Goal: Task Accomplishment & Management: Complete application form

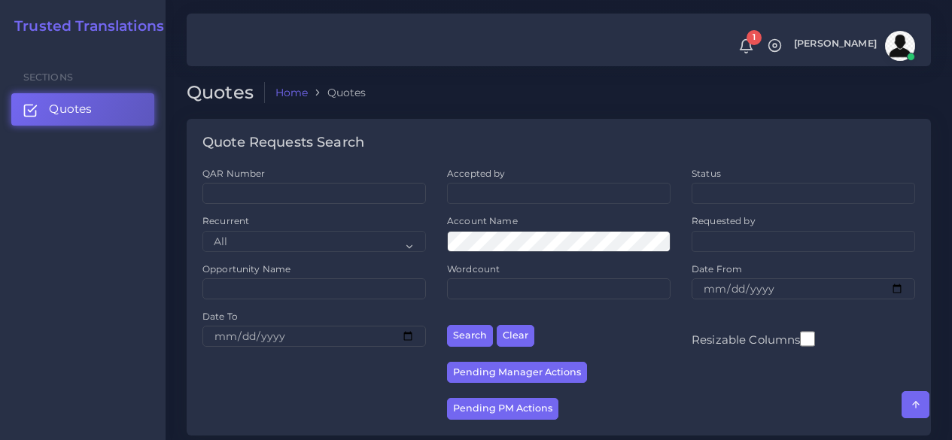
scroll to position [1354, 0]
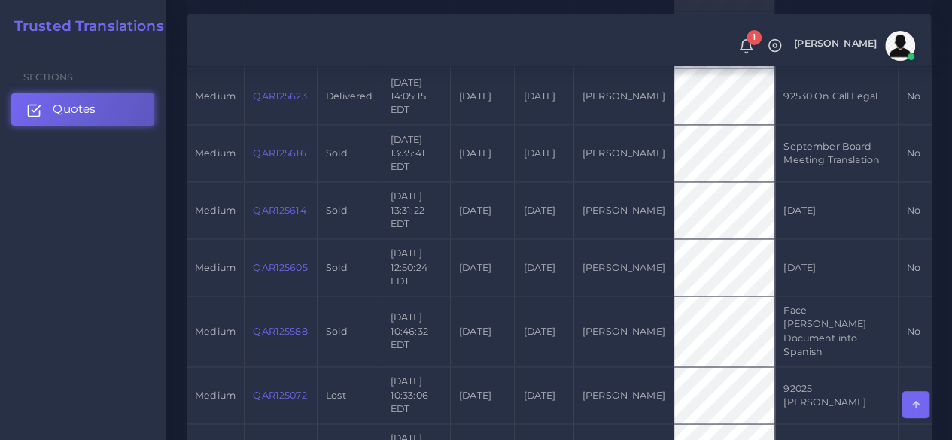
click at [93, 120] on link "Quotes" at bounding box center [82, 109] width 143 height 32
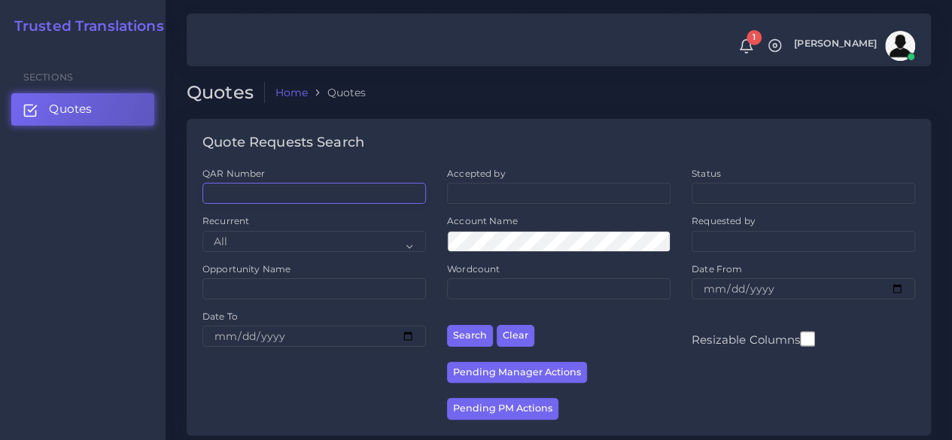
click at [260, 193] on input "QAR Number" at bounding box center [313, 193] width 223 height 21
paste input "QAR125864"
type input "QAR125864"
click at [447, 325] on button "Search" at bounding box center [470, 336] width 46 height 22
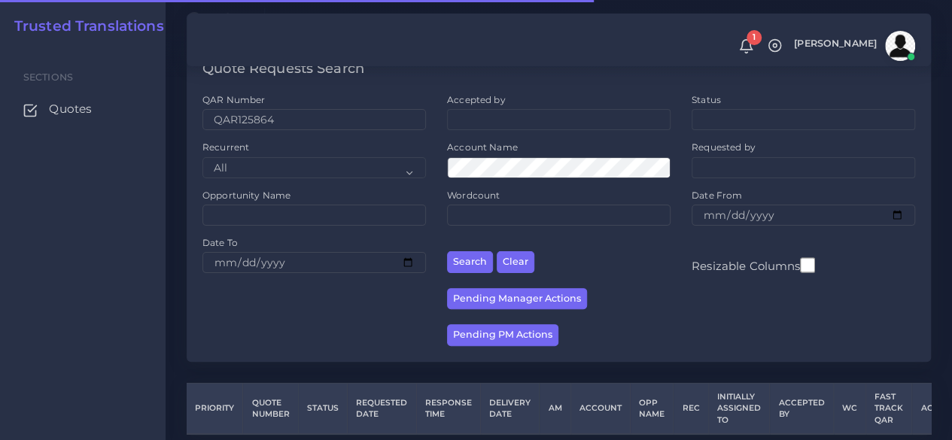
scroll to position [135, 0]
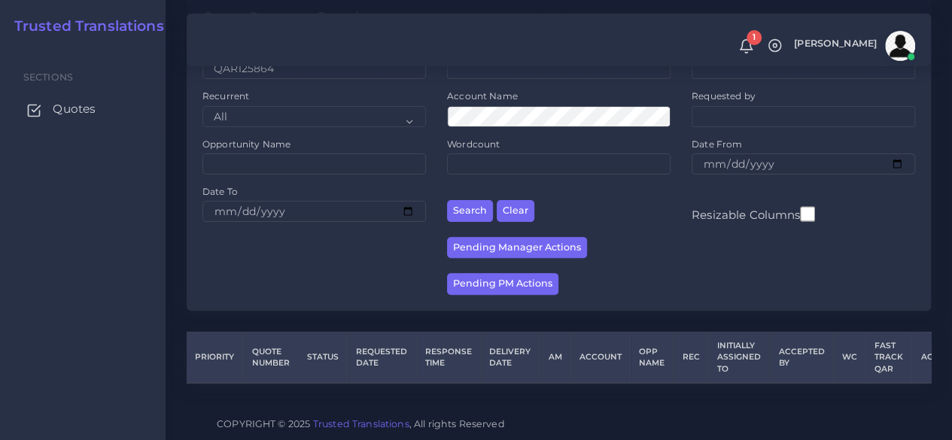
click at [77, 109] on span "Quotes" at bounding box center [74, 109] width 43 height 17
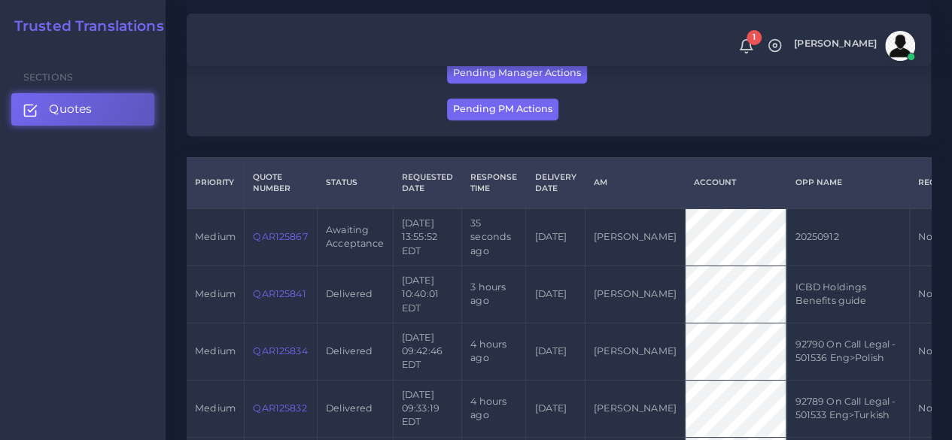
scroll to position [301, 0]
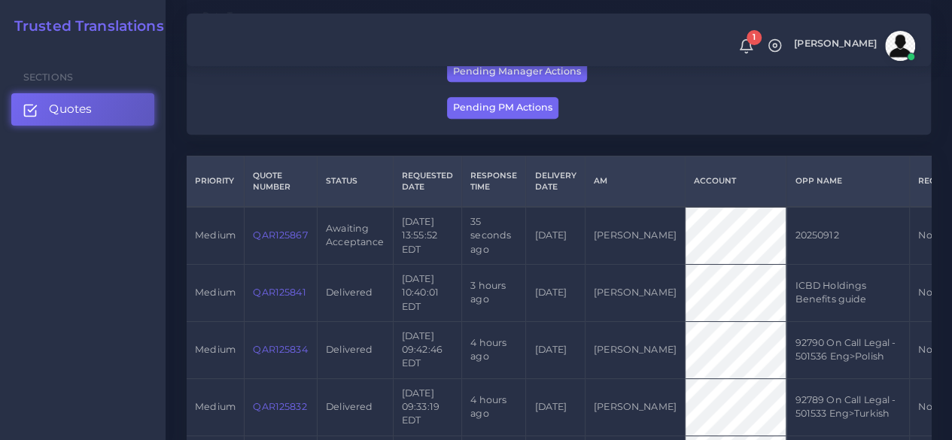
click at [261, 227] on td "QAR125867" at bounding box center [281, 235] width 73 height 57
click at [266, 234] on link "QAR125867" at bounding box center [280, 234] width 54 height 11
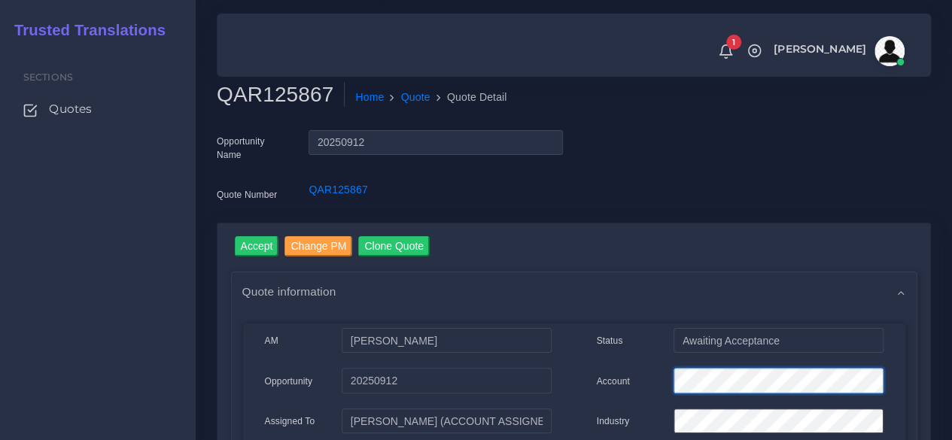
click at [588, 381] on div "Account" at bounding box center [739, 383] width 309 height 30
click at [256, 257] on link "Accept" at bounding box center [257, 248] width 44 height 24
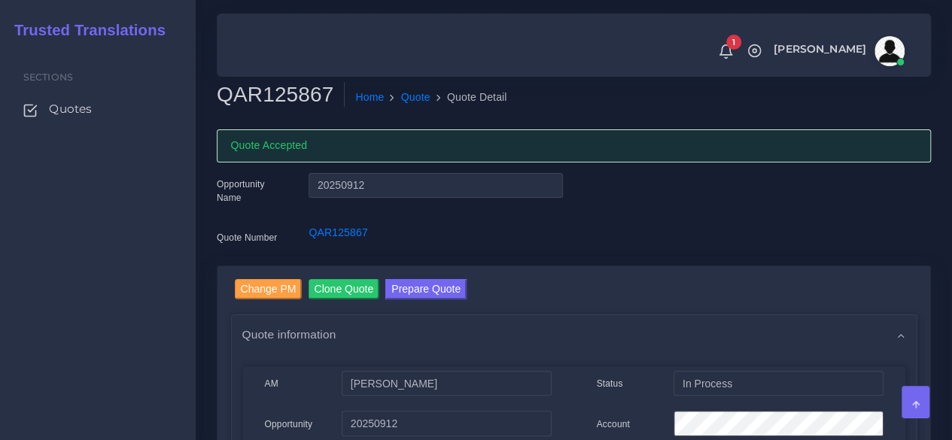
click at [272, 102] on h2 "QAR125867" at bounding box center [281, 95] width 128 height 26
copy h2 "QAR125867"
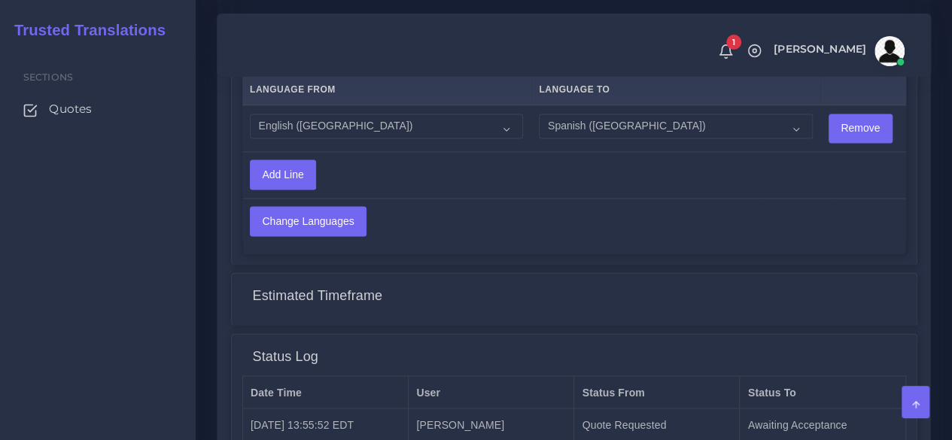
scroll to position [1266, 0]
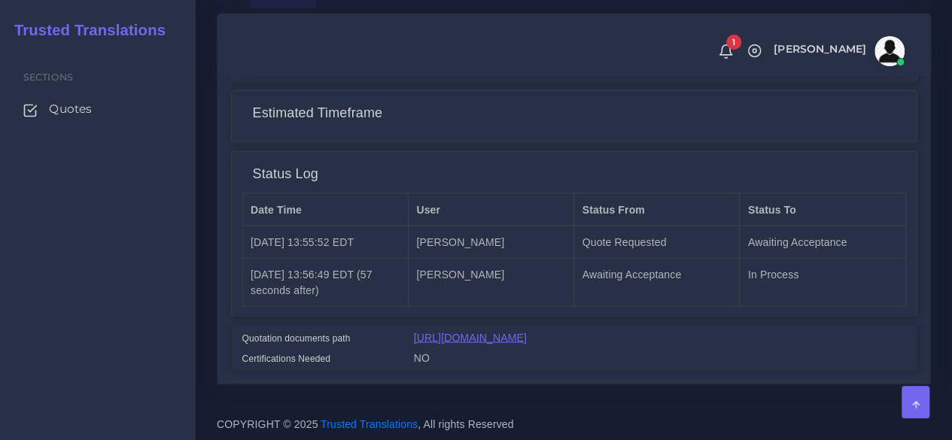
click at [476, 331] on link "[URL][DOMAIN_NAME]" at bounding box center [470, 337] width 113 height 12
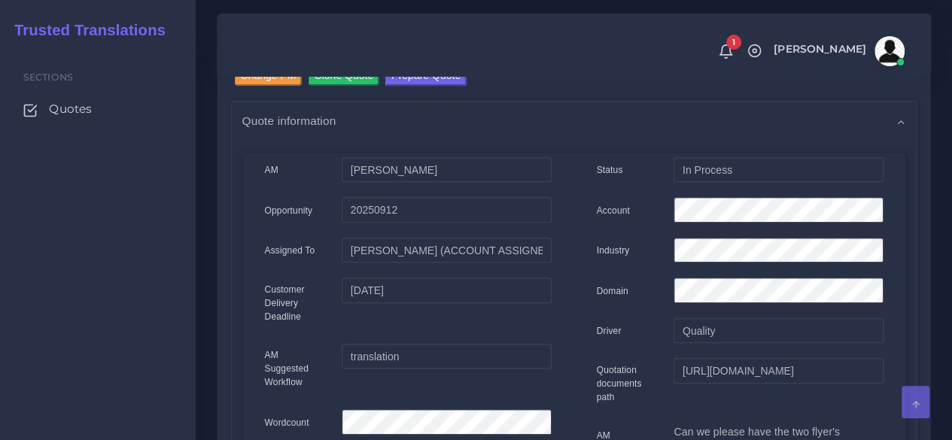
scroll to position [213, 0]
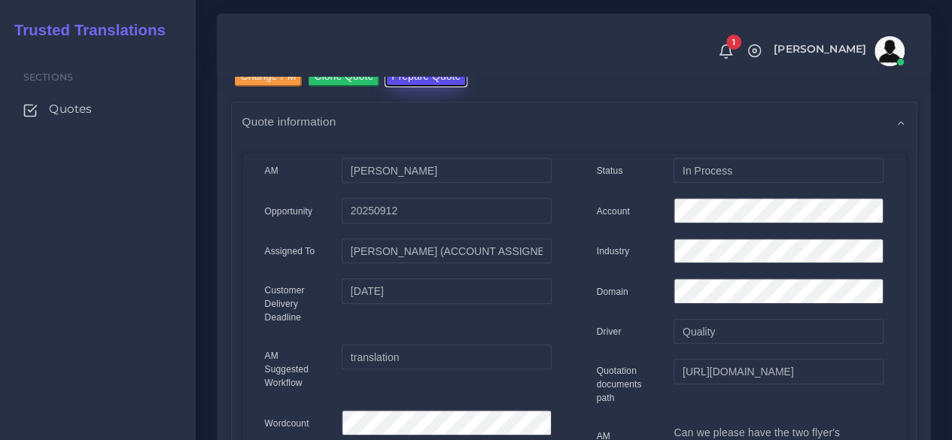
click at [410, 84] on button "Prepare Quote" at bounding box center [425, 76] width 81 height 20
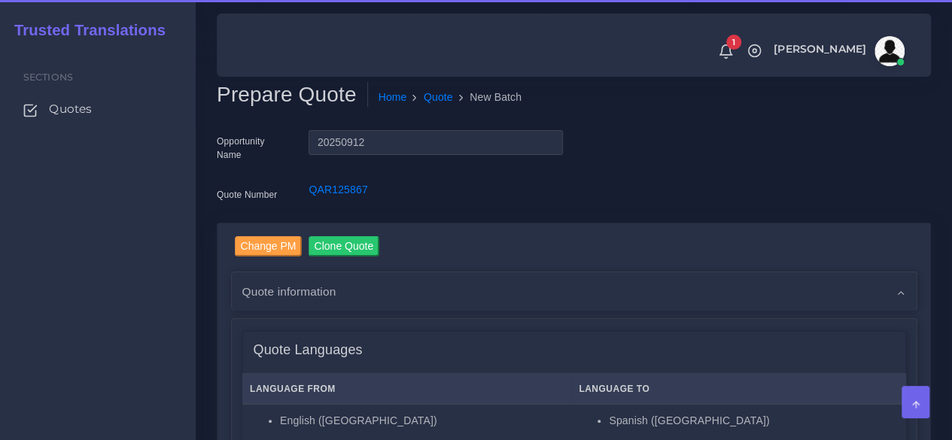
scroll to position [376, 0]
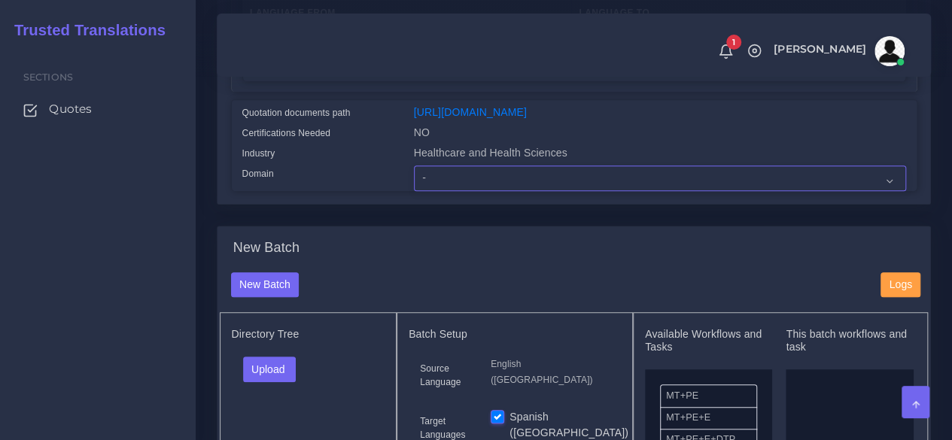
click at [439, 191] on select "- Advertising and Media Agriculture, Forestry and Fishing Architecture, Buildin…" at bounding box center [660, 179] width 492 height 26
select select "Healthcare and Health Sciences"
click at [414, 191] on select "- Advertising and Media Agriculture, Forestry and Fishing Architecture, Buildin…" at bounding box center [660, 179] width 492 height 26
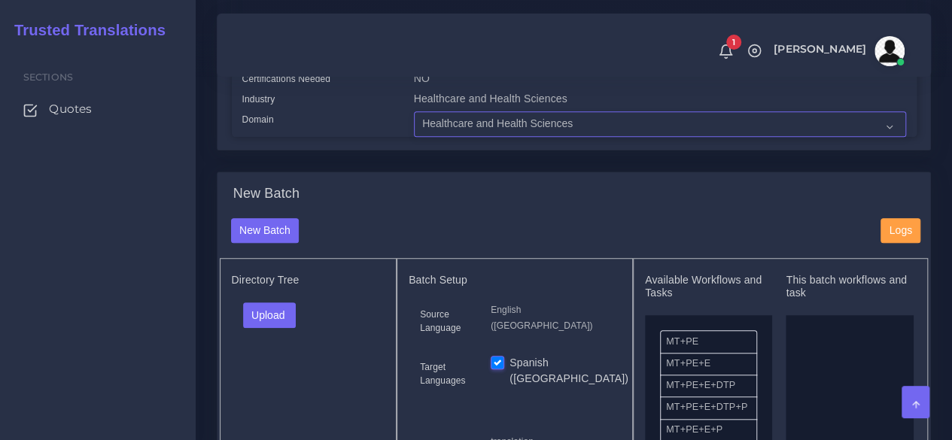
scroll to position [602, 0]
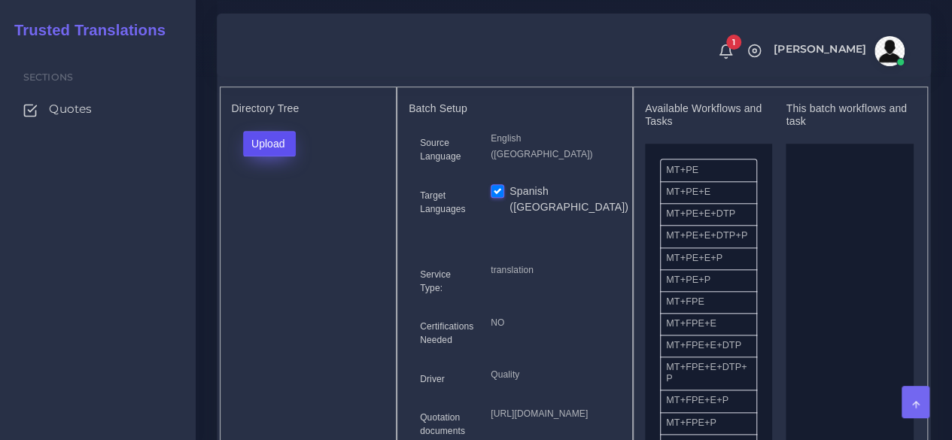
click at [269, 156] on button "Upload" at bounding box center [269, 144] width 53 height 26
click at [276, 210] on label "Files" at bounding box center [296, 200] width 104 height 19
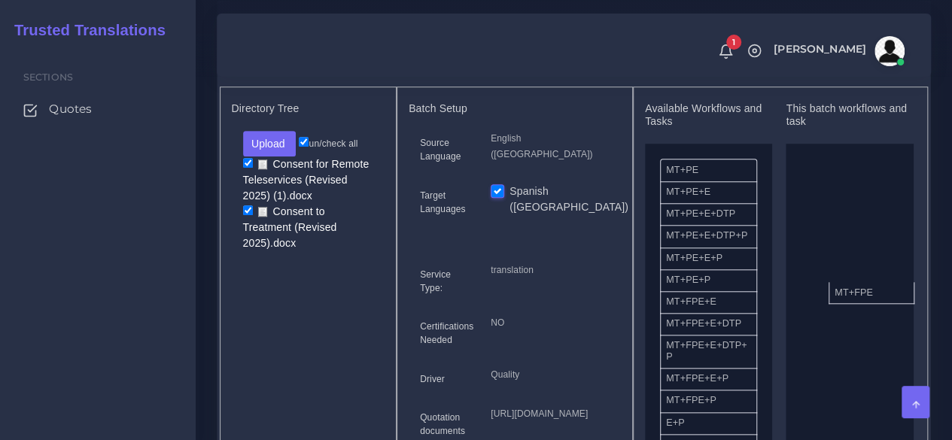
drag, startPoint x: 727, startPoint y: 335, endPoint x: 874, endPoint y: 317, distance: 147.8
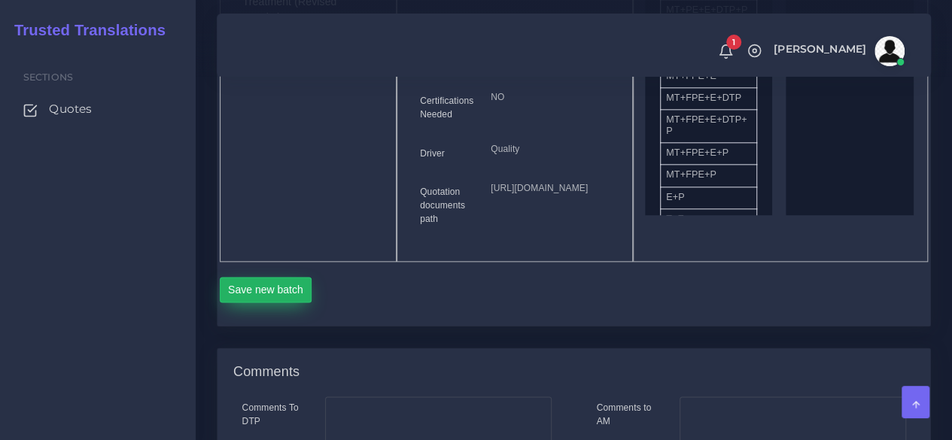
click at [260, 302] on button "Save new batch" at bounding box center [266, 290] width 93 height 26
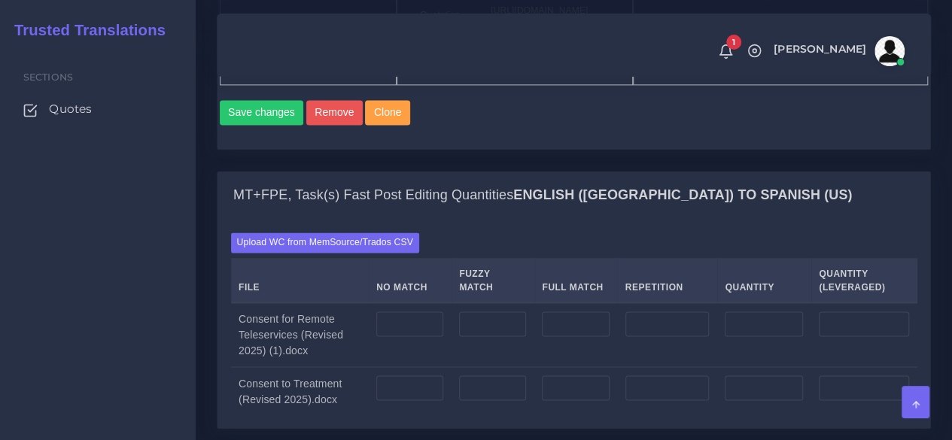
scroll to position [1204, 0]
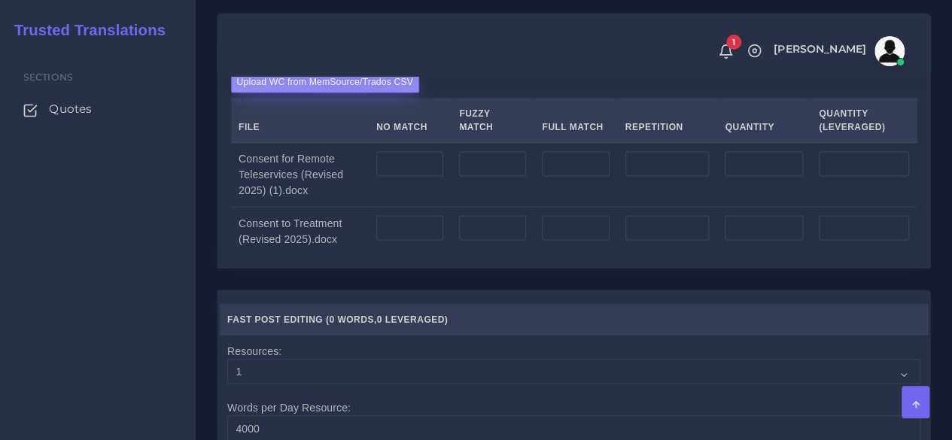
click at [340, 93] on label "Upload WC from MemSource/Trados CSV" at bounding box center [325, 82] width 189 height 20
click at [0, 0] on input "Upload WC from MemSource/Trados CSV" at bounding box center [0, 0] width 0 height 0
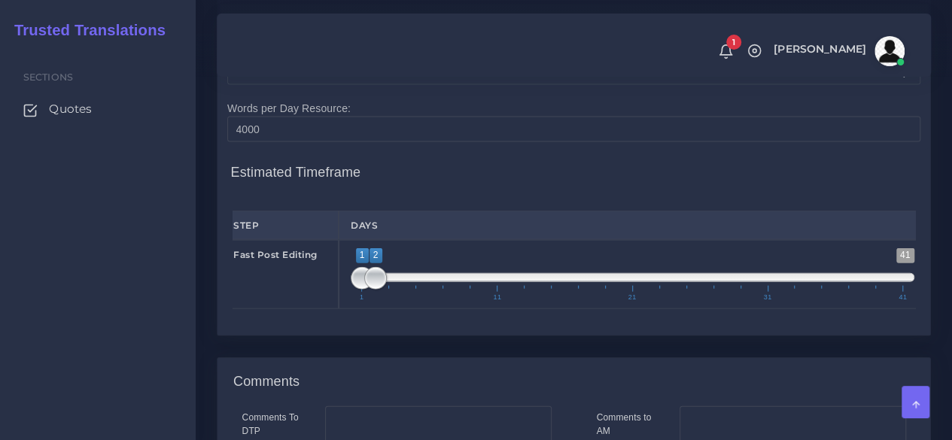
scroll to position [1655, 0]
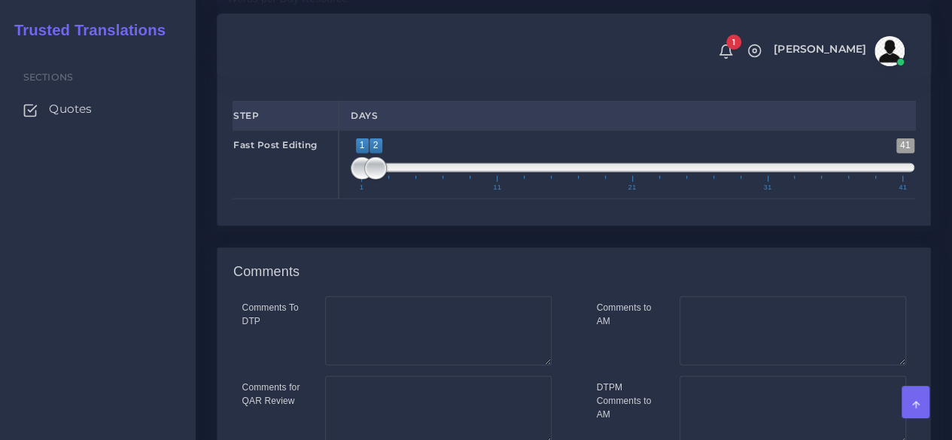
type input "1;1"
drag, startPoint x: 374, startPoint y: 264, endPoint x: 328, endPoint y: 264, distance: 45.9
click at [328, 199] on div "Fast Post Editing 1 41 1 2 1 — 2 1 11 21 31 41 1;1" at bounding box center [573, 164] width 705 height 69
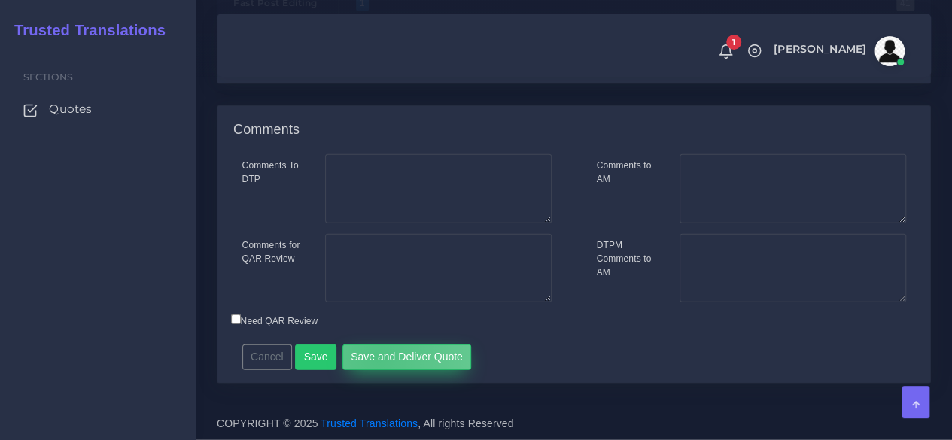
click at [372, 360] on button "Save and Deliver Quote" at bounding box center [406, 358] width 129 height 26
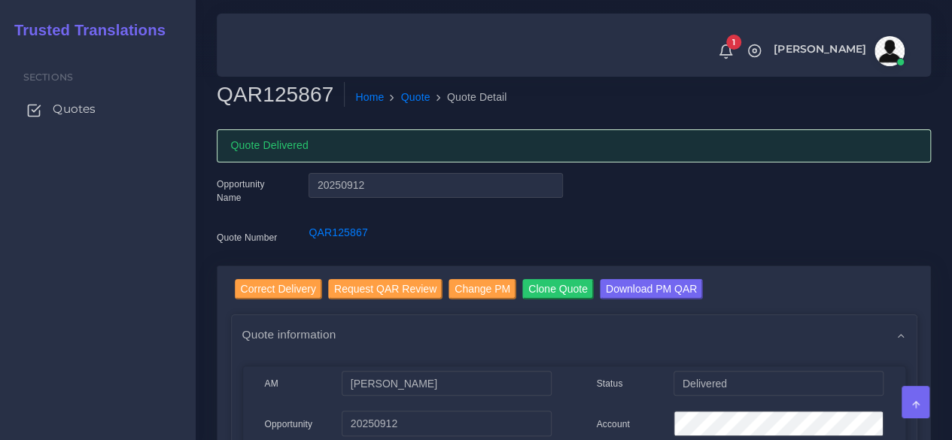
click at [73, 109] on span "Quotes" at bounding box center [74, 109] width 43 height 17
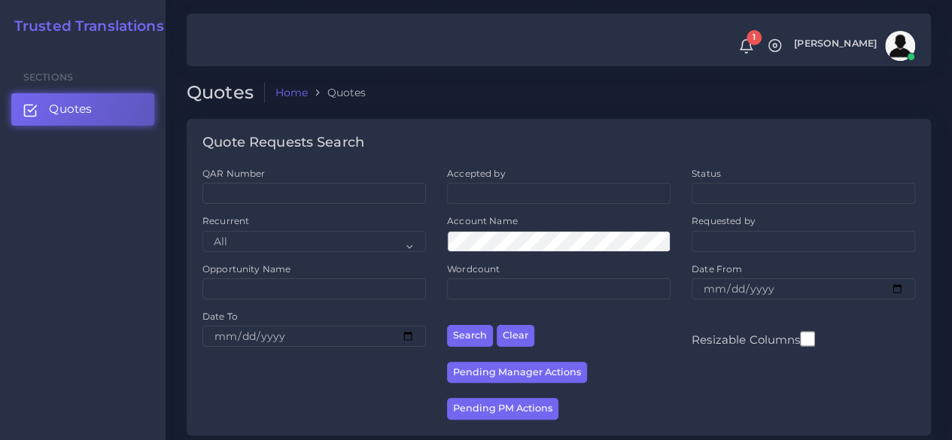
click at [284, 99] on link "Home" at bounding box center [291, 92] width 33 height 15
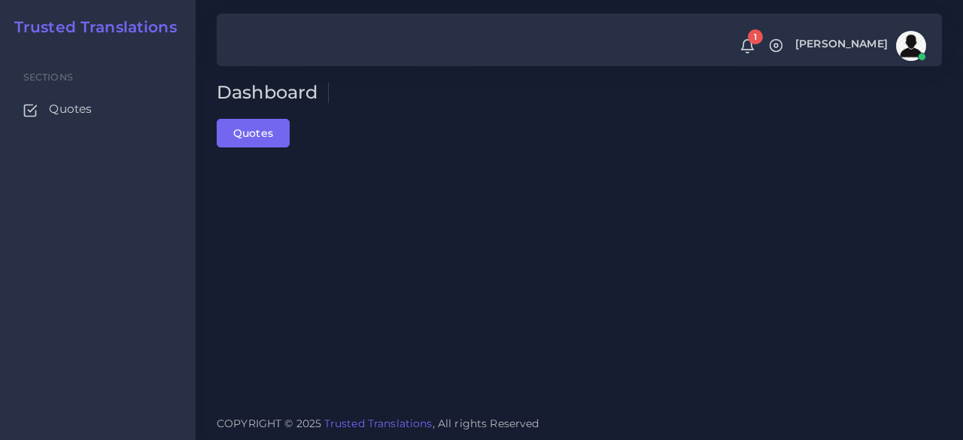
click at [136, 26] on h2 "Trusted Translations" at bounding box center [90, 27] width 173 height 18
click at [250, 135] on link "Quotes" at bounding box center [253, 133] width 73 height 29
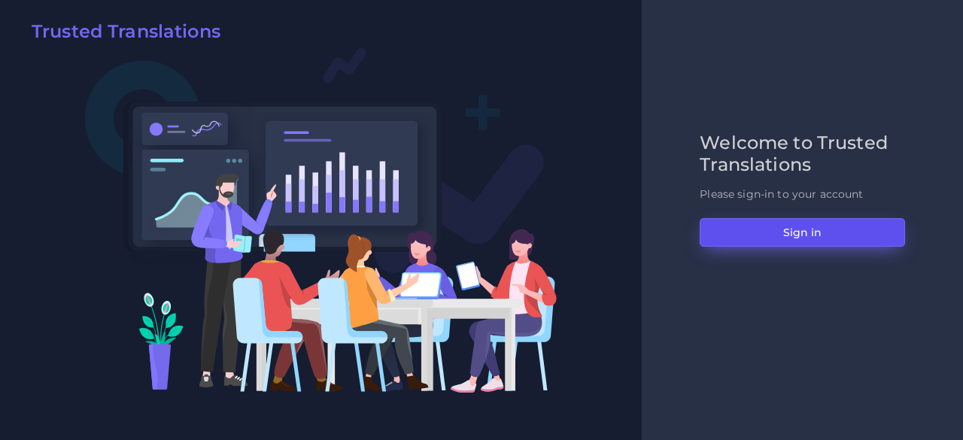
click at [752, 245] on button "Sign in" at bounding box center [802, 232] width 205 height 29
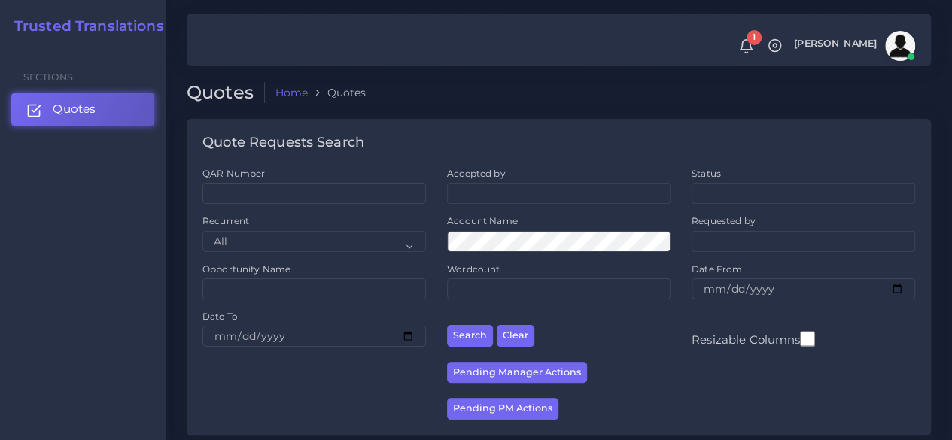
click at [99, 112] on link "Quotes" at bounding box center [82, 109] width 143 height 32
click at [65, 31] on h2 "Trusted Translations" at bounding box center [84, 26] width 160 height 17
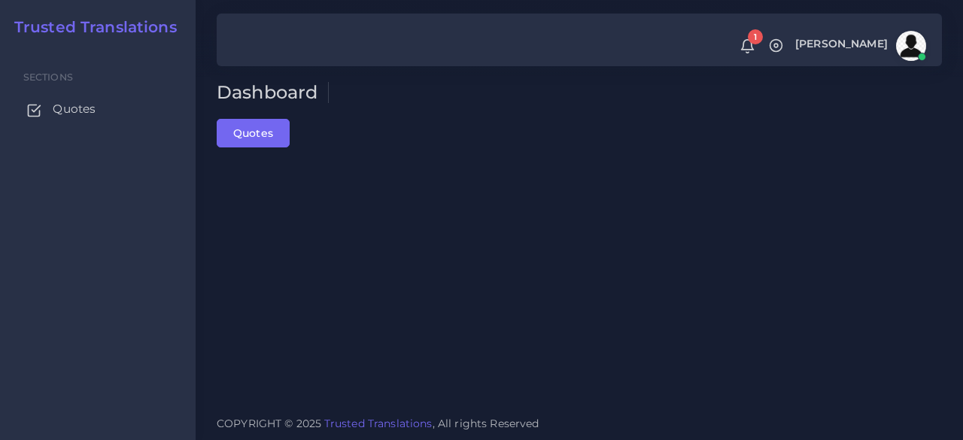
click at [68, 104] on span "Quotes" at bounding box center [74, 109] width 43 height 17
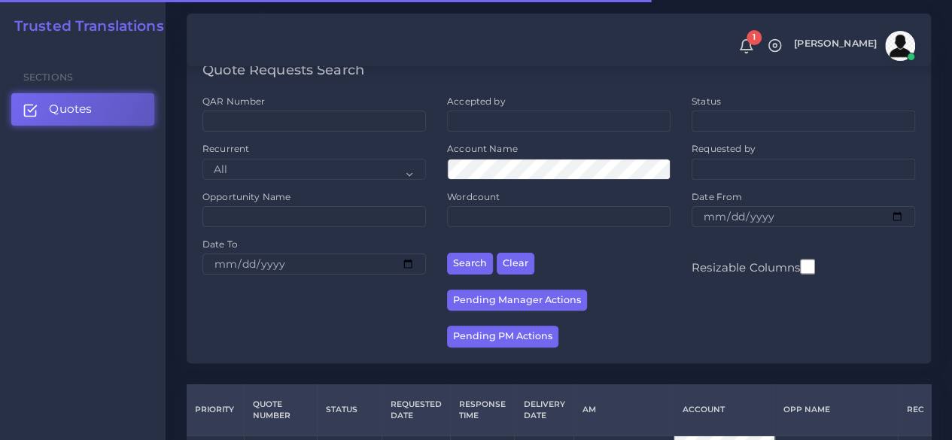
scroll to position [226, 0]
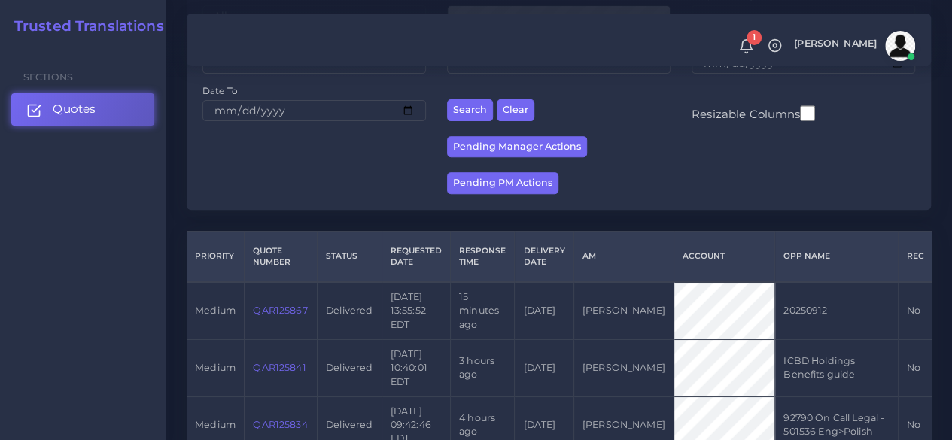
click at [94, 118] on link "Quotes" at bounding box center [82, 109] width 143 height 32
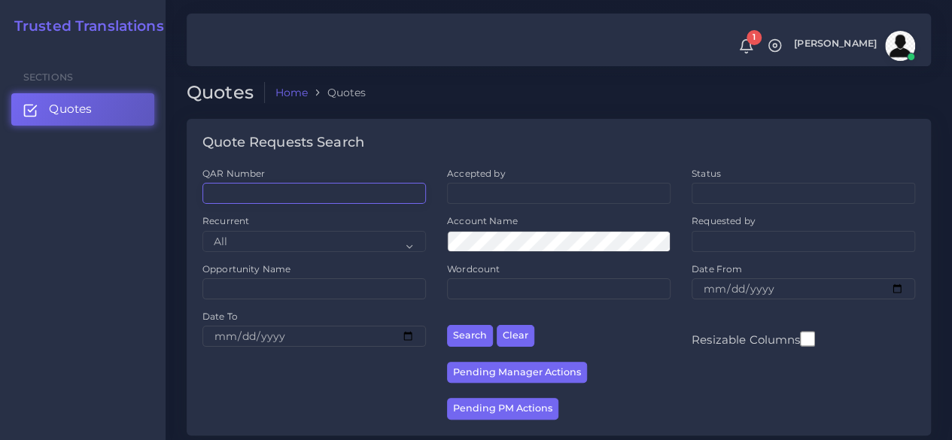
click at [266, 185] on input "QAR Number" at bounding box center [313, 193] width 223 height 21
paste input "QAR125841"
type input "QAR125841"
click at [447, 325] on button "Search" at bounding box center [470, 336] width 46 height 22
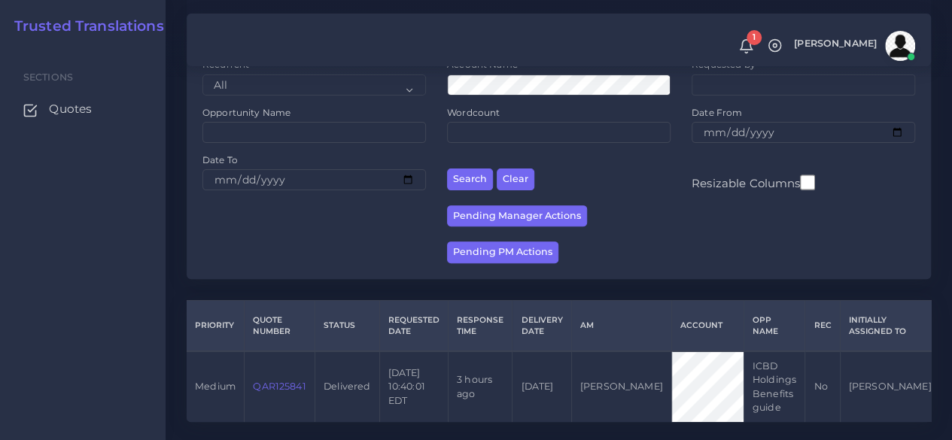
scroll to position [206, 0]
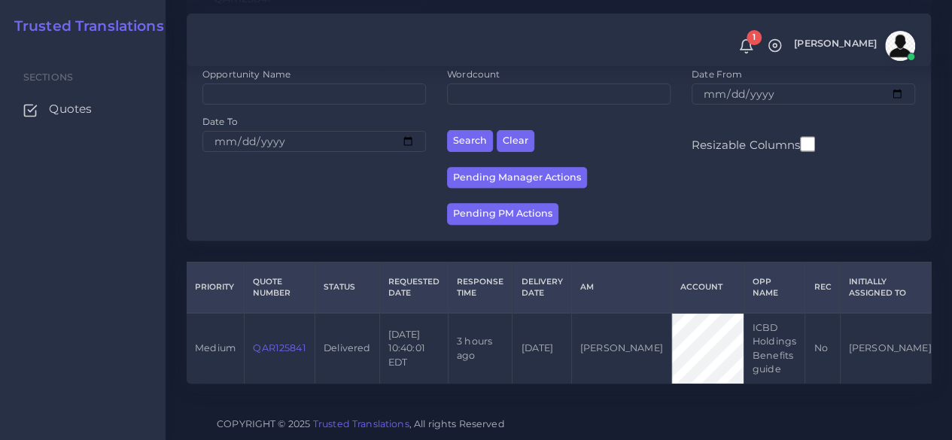
click at [288, 342] on link "QAR125841" at bounding box center [279, 347] width 53 height 11
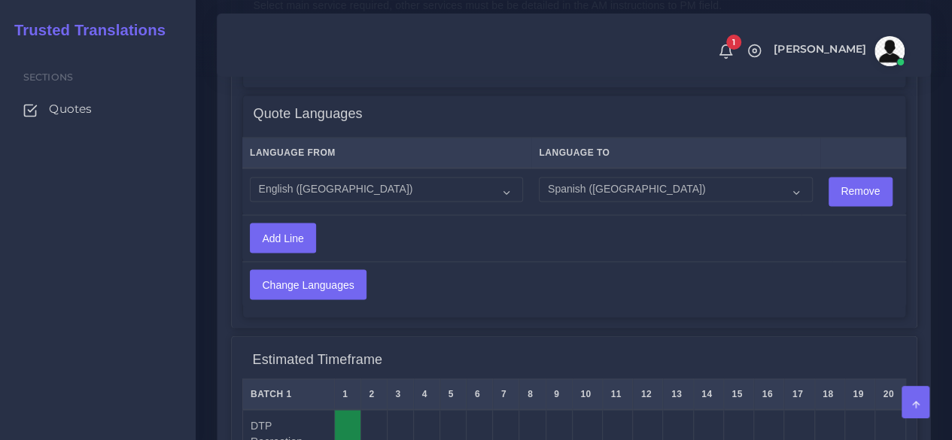
scroll to position [1655, 0]
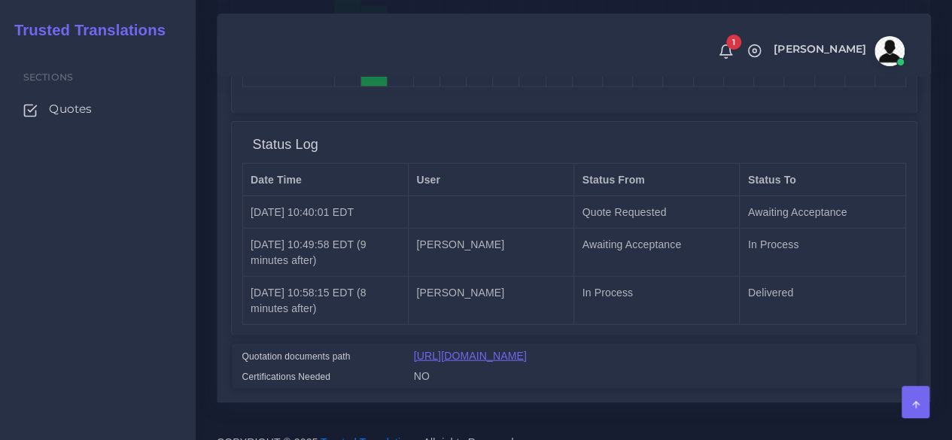
click at [438, 350] on link "[URL][DOMAIN_NAME]" at bounding box center [470, 356] width 113 height 12
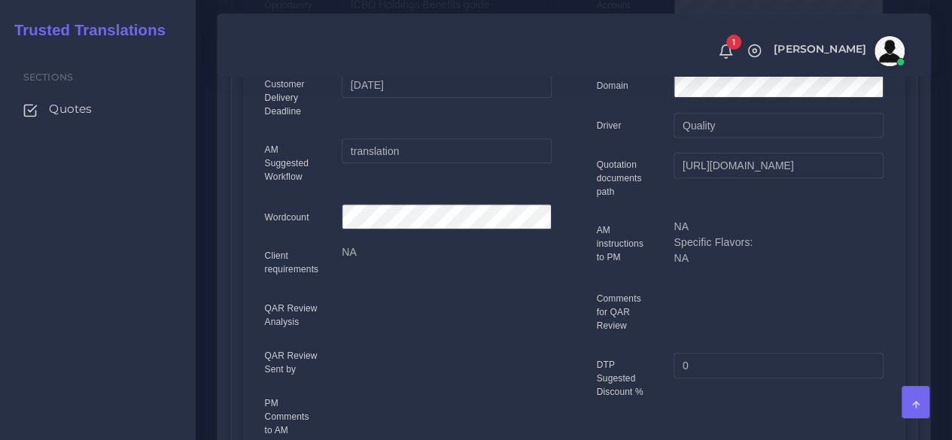
scroll to position [0, 0]
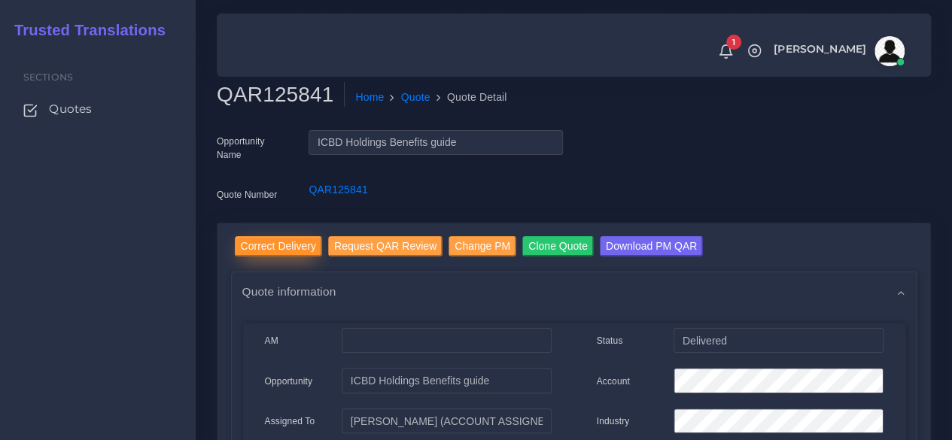
click at [302, 246] on input "Correct Delivery" at bounding box center [278, 246] width 87 height 20
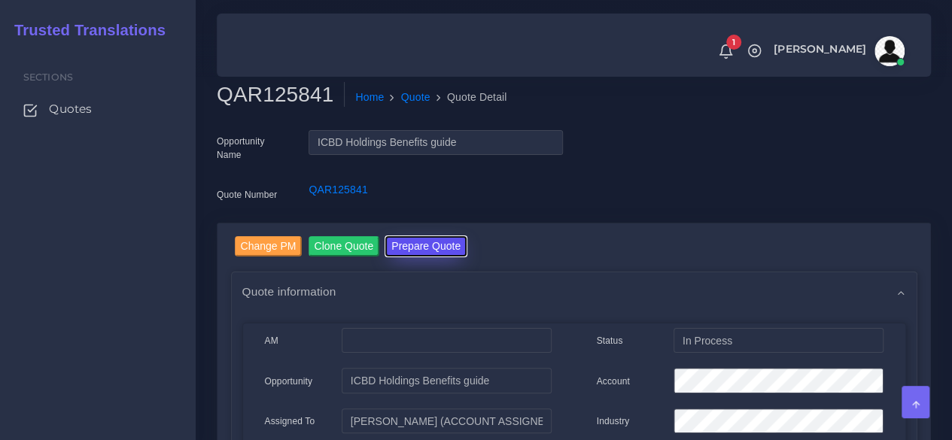
click at [409, 255] on button "Prepare Quote" at bounding box center [425, 246] width 81 height 20
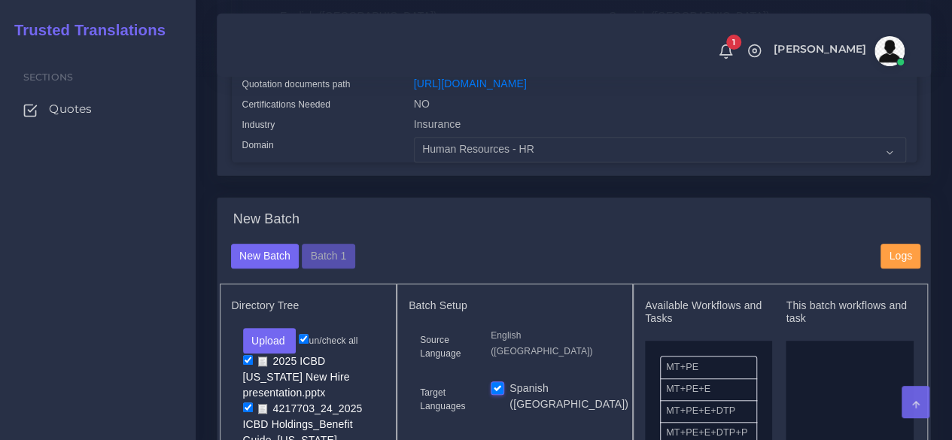
scroll to position [451, 0]
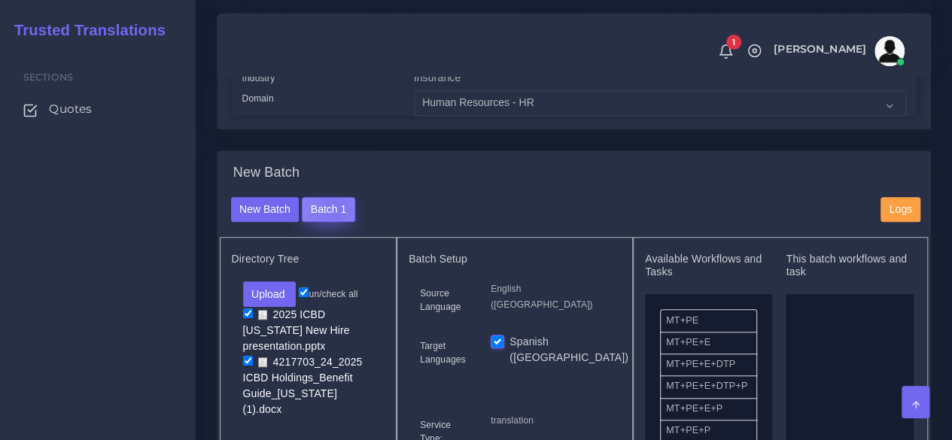
click at [331, 223] on button "Batch 1" at bounding box center [328, 210] width 53 height 26
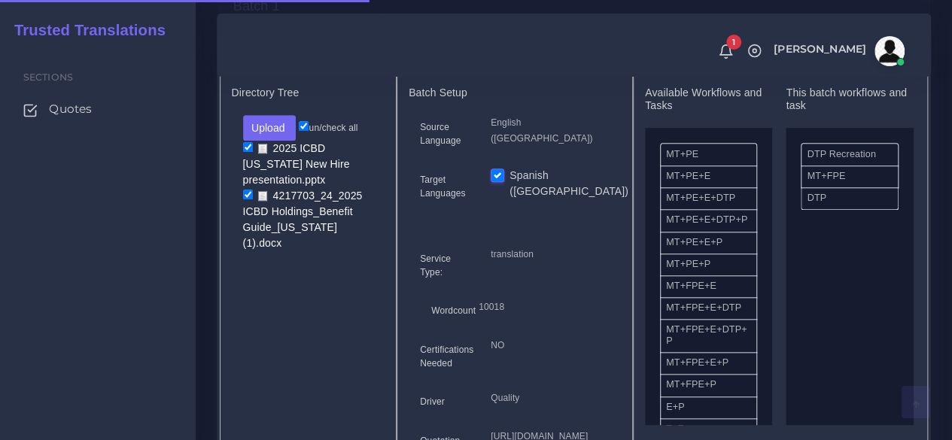
scroll to position [677, 0]
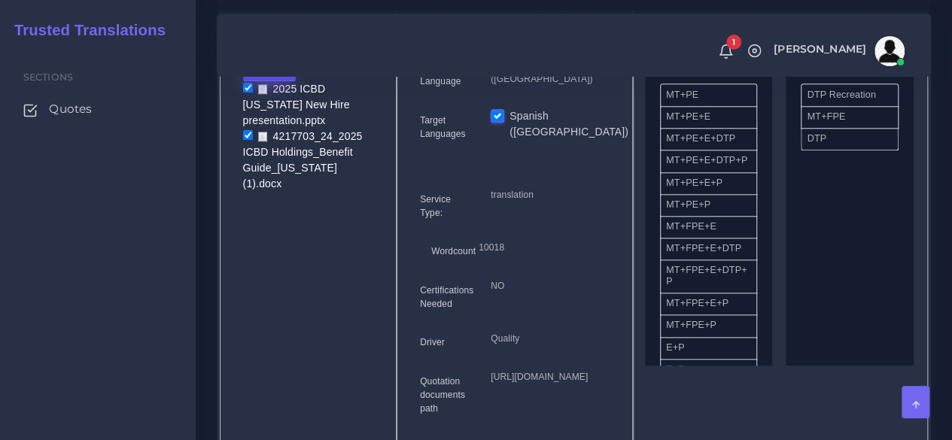
click at [283, 81] on button "Upload" at bounding box center [269, 69] width 53 height 26
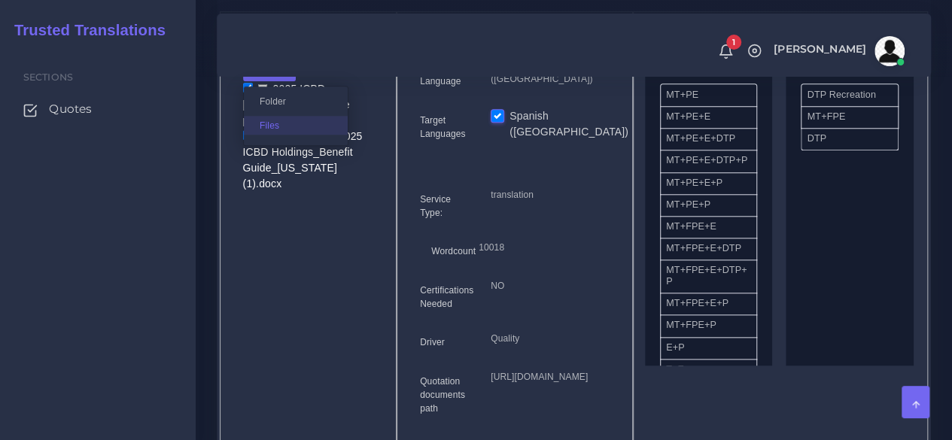
click at [272, 135] on label "Files" at bounding box center [296, 125] width 104 height 19
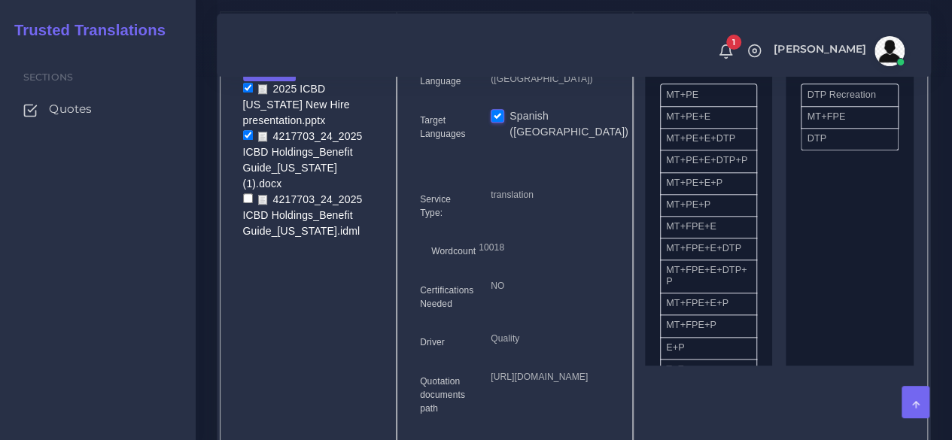
click at [247, 203] on input "checkbox" at bounding box center [248, 198] width 10 height 10
checkbox input "true"
click at [247, 140] on input "checkbox" at bounding box center [248, 135] width 10 height 10
checkbox input "false"
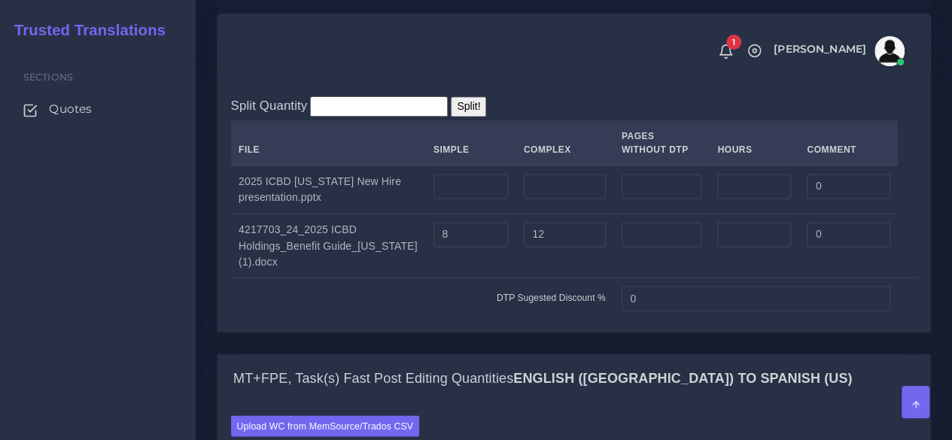
scroll to position [1053, 0]
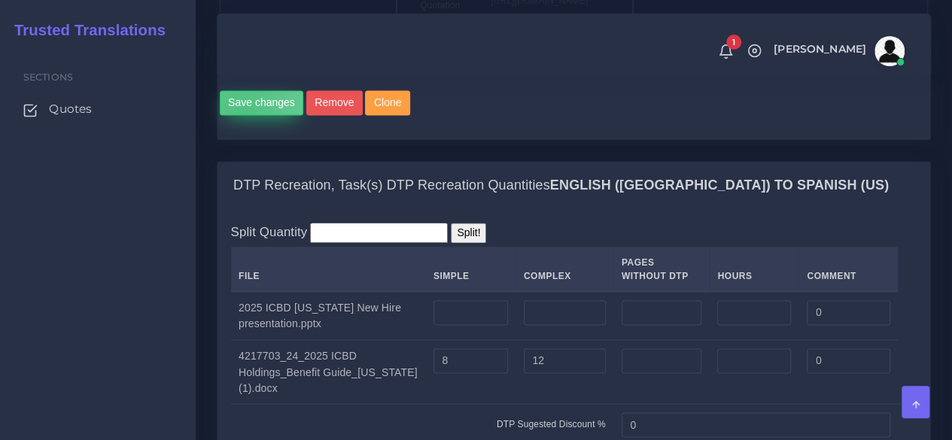
click at [242, 116] on button "Save changes" at bounding box center [262, 103] width 84 height 26
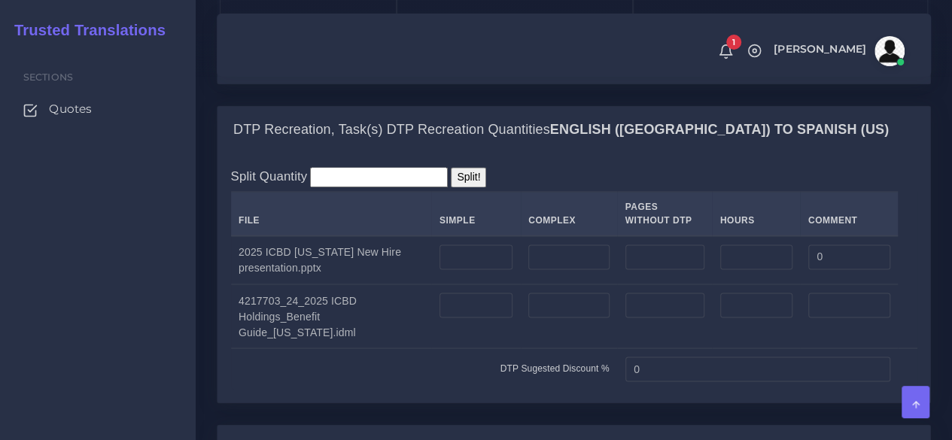
scroll to position [1354, 0]
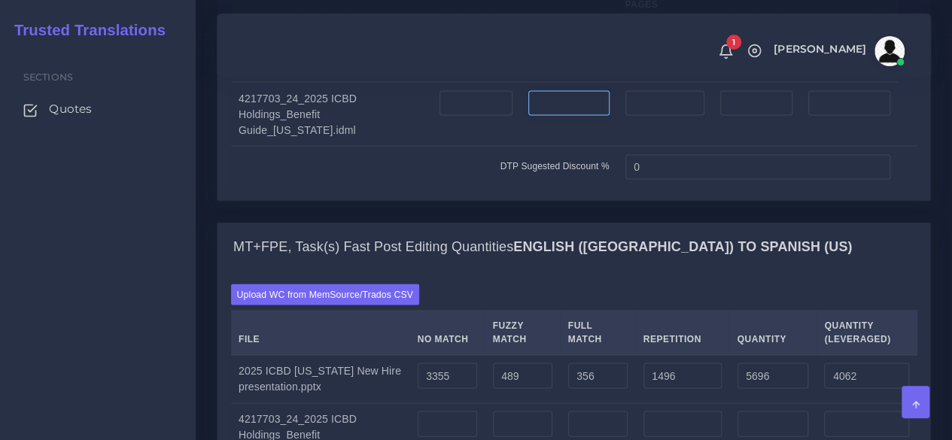
click at [587, 116] on input "number" at bounding box center [568, 103] width 81 height 26
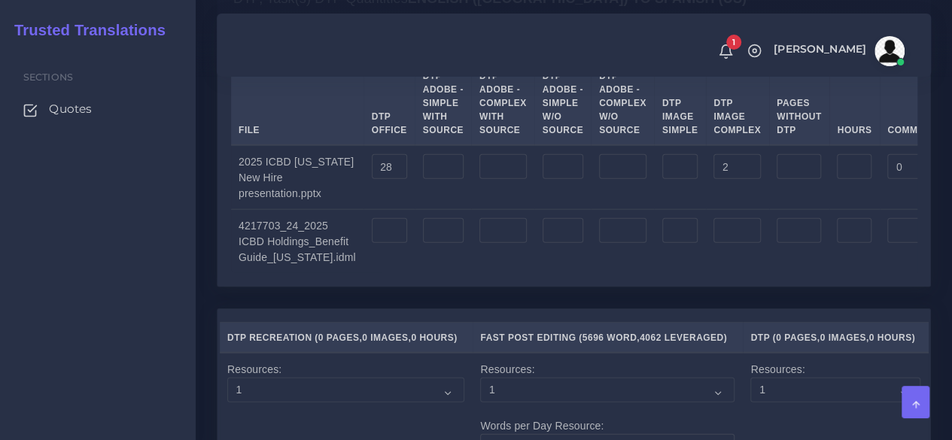
scroll to position [1956, 0]
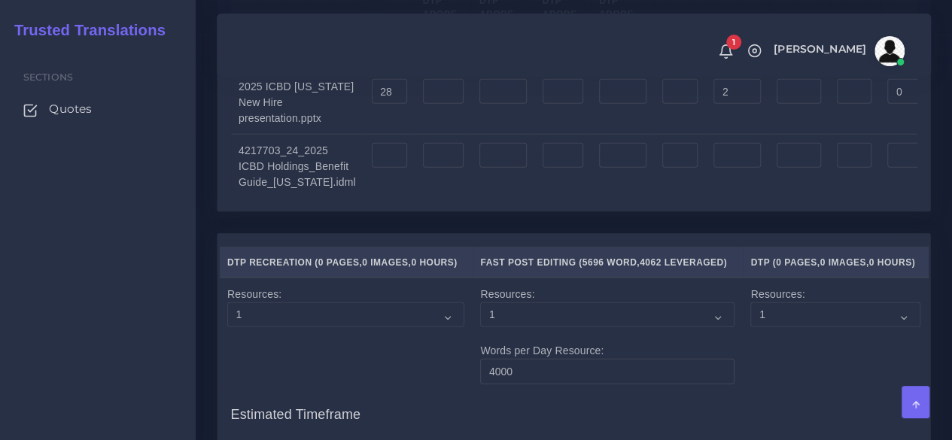
type input "1"
click at [415, 199] on td at bounding box center [443, 167] width 56 height 64
click at [424, 169] on input "number" at bounding box center [443, 156] width 41 height 26
type input "8"
click at [479, 169] on input "number" at bounding box center [502, 156] width 47 height 26
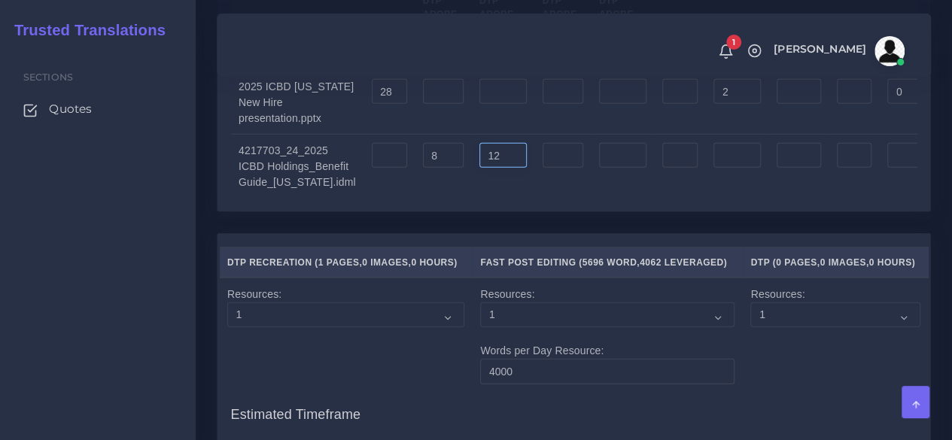
type input "12"
click at [662, 169] on input "number" at bounding box center [680, 156] width 36 height 26
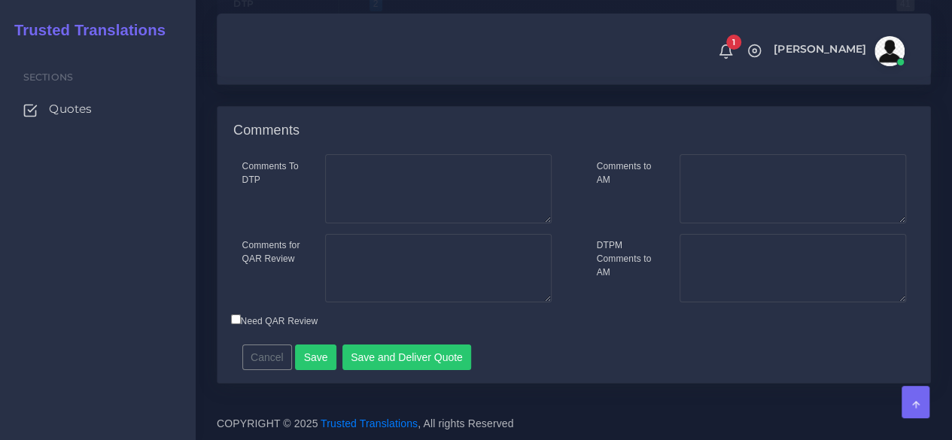
scroll to position [2718, 0]
type input "1"
click at [324, 356] on button "Save" at bounding box center [315, 358] width 41 height 26
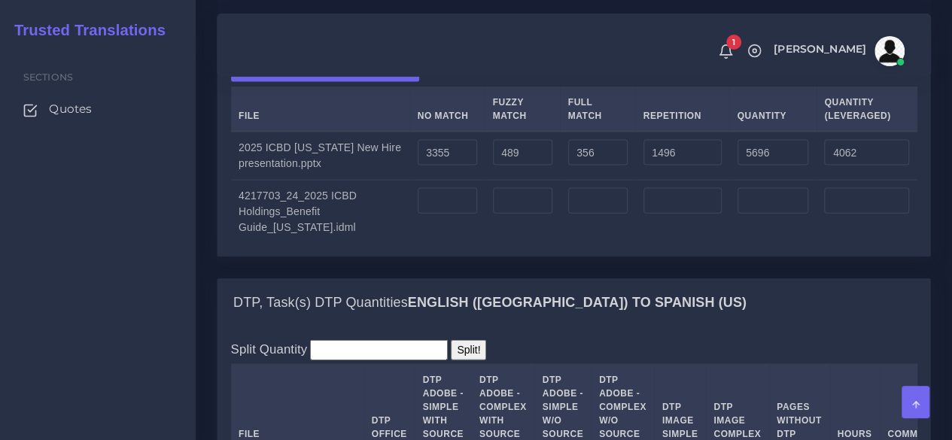
scroll to position [1580, 0]
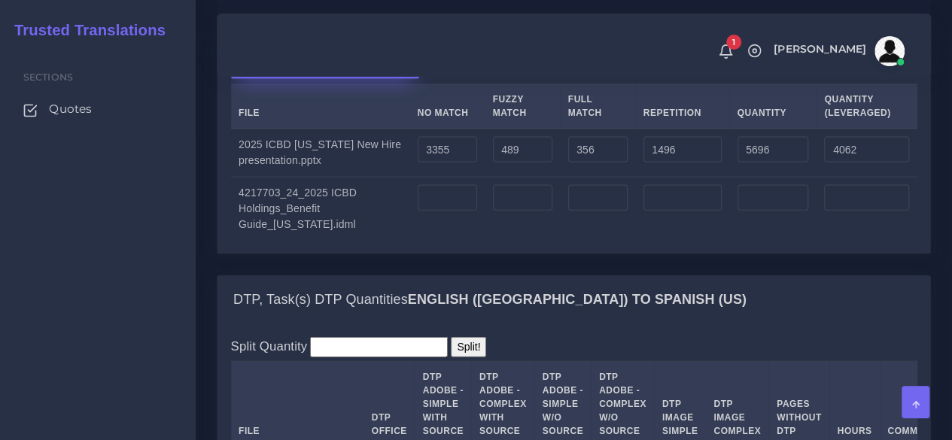
click at [293, 78] on label "Upload WC from MemSource/Trados CSV" at bounding box center [325, 68] width 189 height 20
click at [0, 0] on input "Upload WC from MemSource/Trados CSV" at bounding box center [0, 0] width 0 height 0
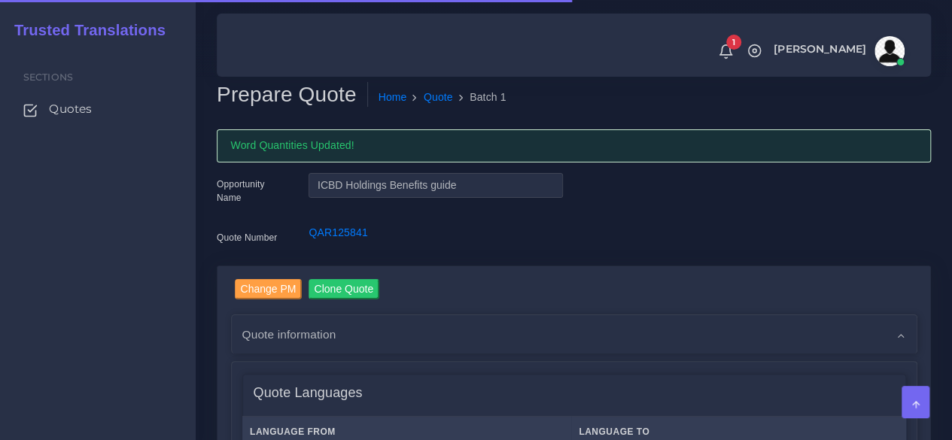
click at [144, 311] on div "Sections Quotes" at bounding box center [98, 243] width 196 height 393
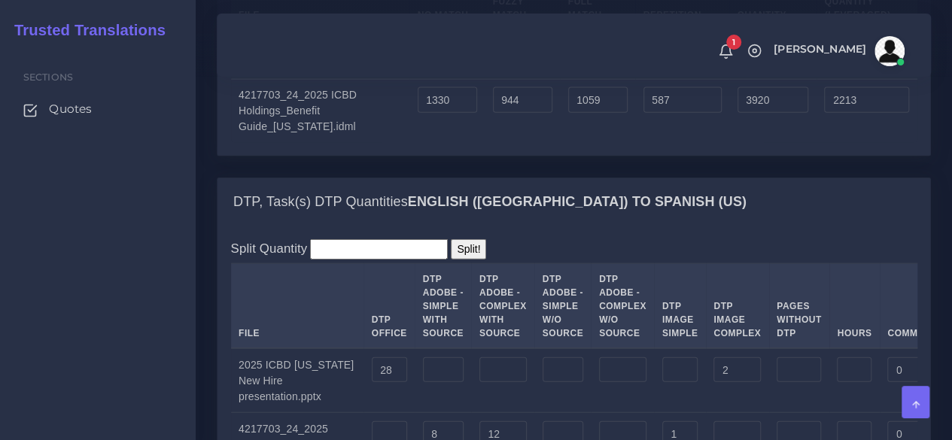
scroll to position [1655, 0]
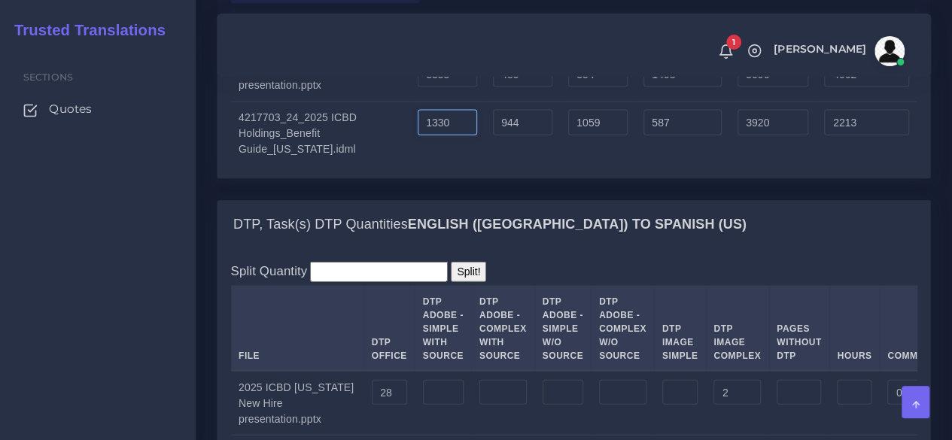
click at [418, 135] on input "1330" at bounding box center [447, 123] width 59 height 26
type input "1630"
type input "4220"
type input "2513"
click at [463, 166] on td "1630" at bounding box center [446, 134] width 75 height 64
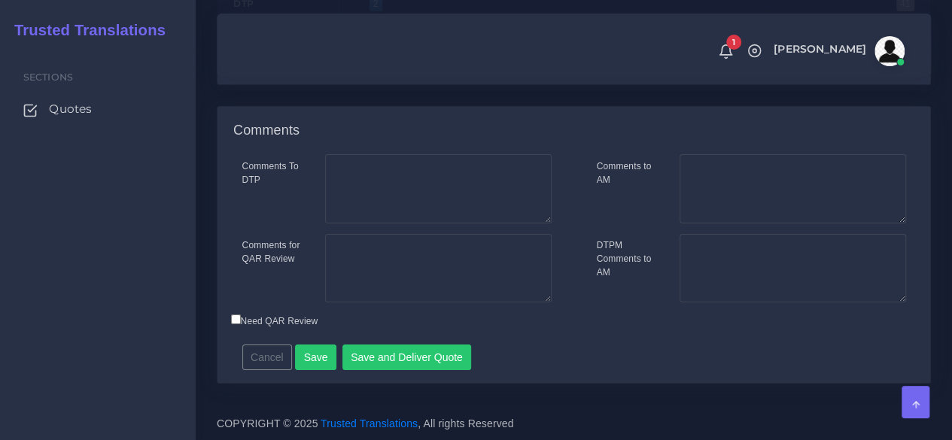
scroll to position [2718, 0]
click at [408, 354] on button "Save and Deliver Quote" at bounding box center [406, 358] width 129 height 26
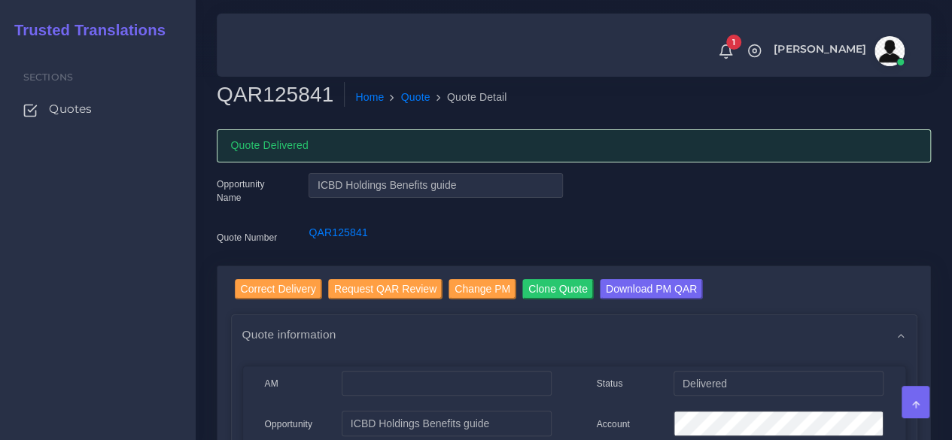
click at [72, 298] on div "Sections Quotes" at bounding box center [98, 243] width 196 height 393
click at [87, 115] on span "Quotes" at bounding box center [74, 109] width 43 height 17
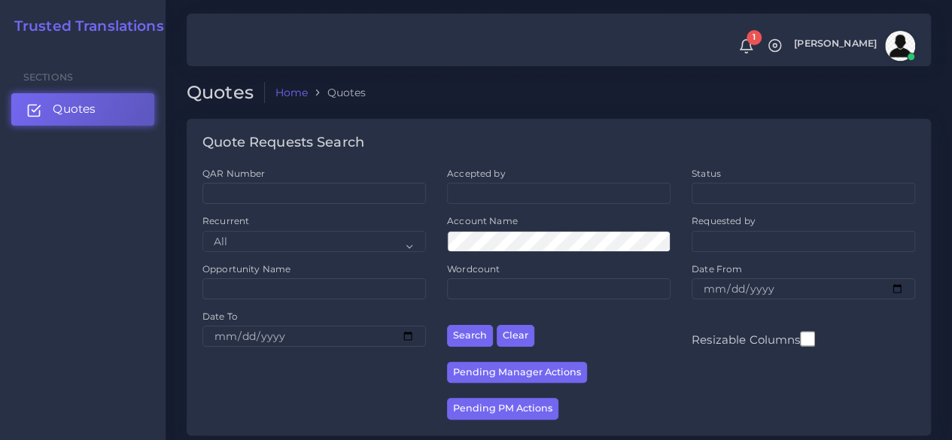
click at [86, 117] on span "Quotes" at bounding box center [74, 109] width 43 height 17
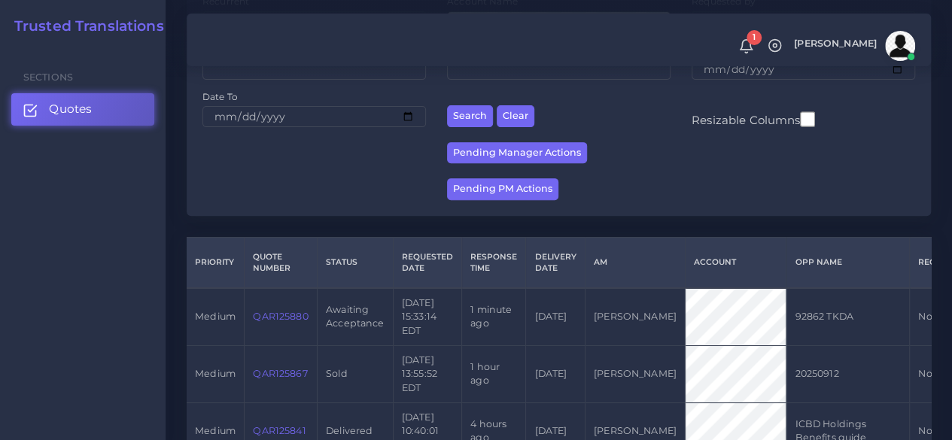
scroll to position [376, 0]
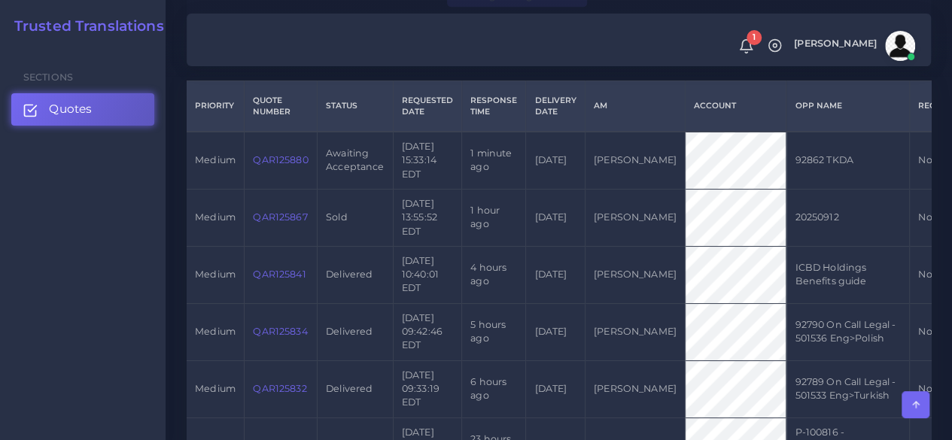
click at [270, 163] on link "QAR125880" at bounding box center [280, 159] width 55 height 11
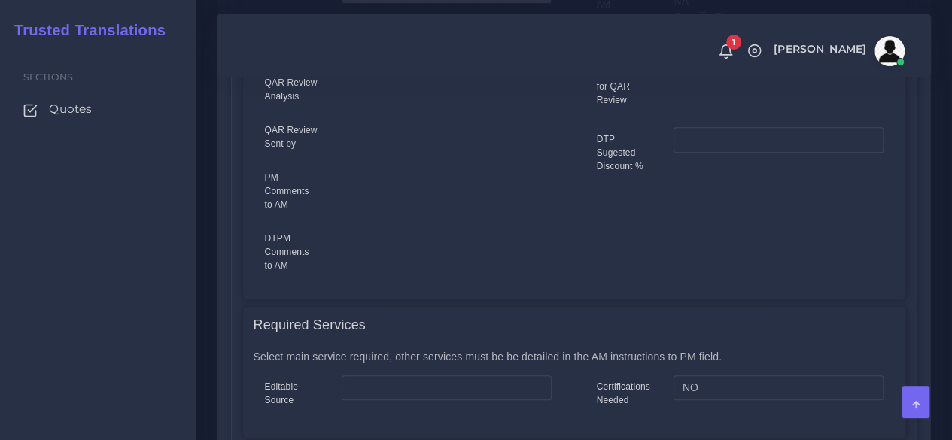
scroll to position [828, 0]
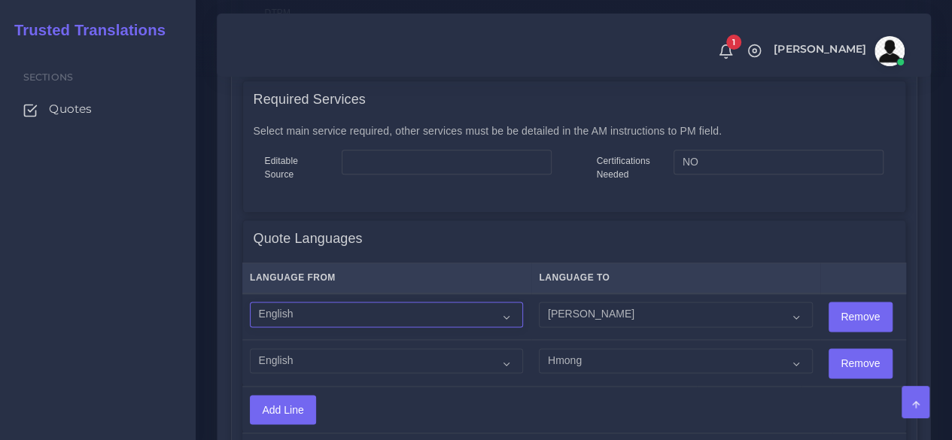
click at [337, 305] on select "Acoli Afar Afrikaans Akan Akateko [DEMOGRAPHIC_DATA] American Sign Language (AS…" at bounding box center [386, 315] width 273 height 26
select select "14001"
click at [250, 302] on select "Acoli Afar Afrikaans Akan Akateko [DEMOGRAPHIC_DATA] American Sign Language (AS…" at bounding box center [386, 315] width 273 height 26
click at [327, 345] on td "Acoli Afar Afrikaans Akan Akateko [DEMOGRAPHIC_DATA] American Sign Language (AS…" at bounding box center [386, 363] width 289 height 46
click at [331, 352] on select "Acoli Afar Afrikaans Akan Akateko Albanian American Sign Language (ASL) Amharic…" at bounding box center [386, 361] width 273 height 26
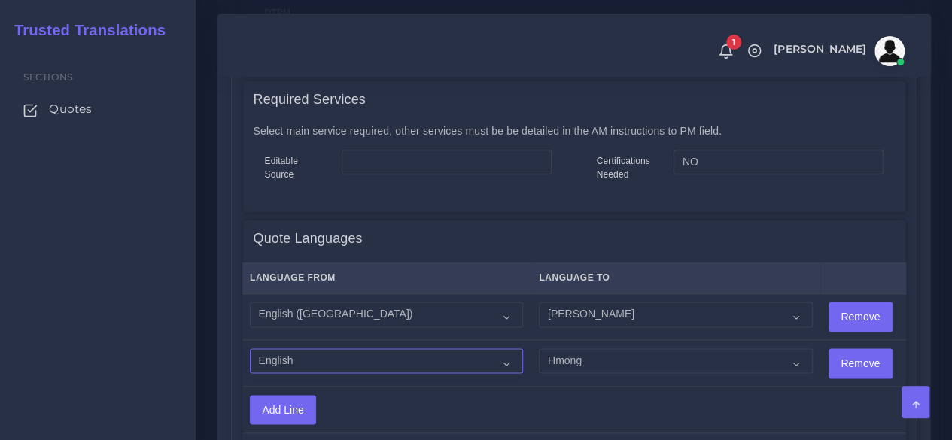
select select "14001"
click at [250, 348] on select "Acoli Afar Afrikaans Akan Akateko Albanian American Sign Language (ASL) Amharic…" at bounding box center [386, 361] width 273 height 26
click at [277, 406] on input "Add Line" at bounding box center [283, 410] width 65 height 29
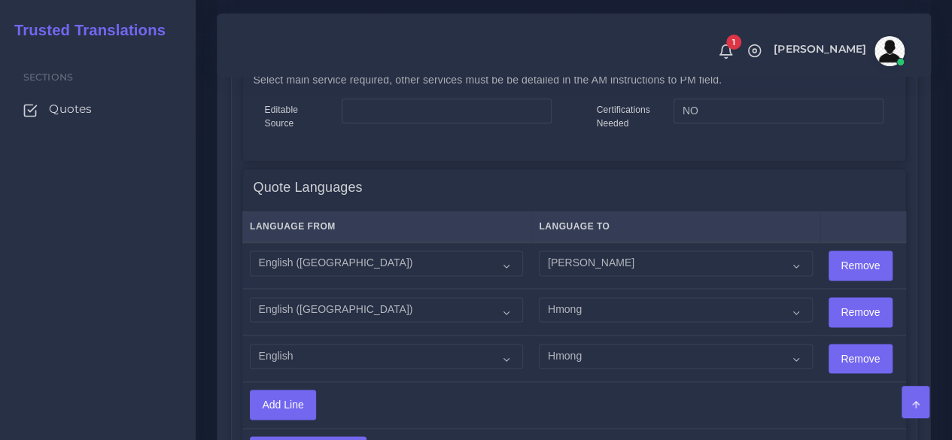
scroll to position [903, 0]
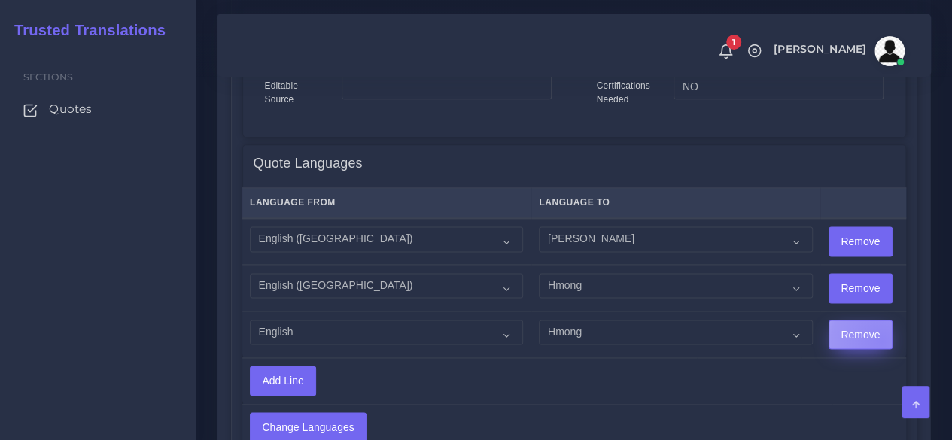
click at [851, 340] on input "Remove" at bounding box center [860, 335] width 62 height 29
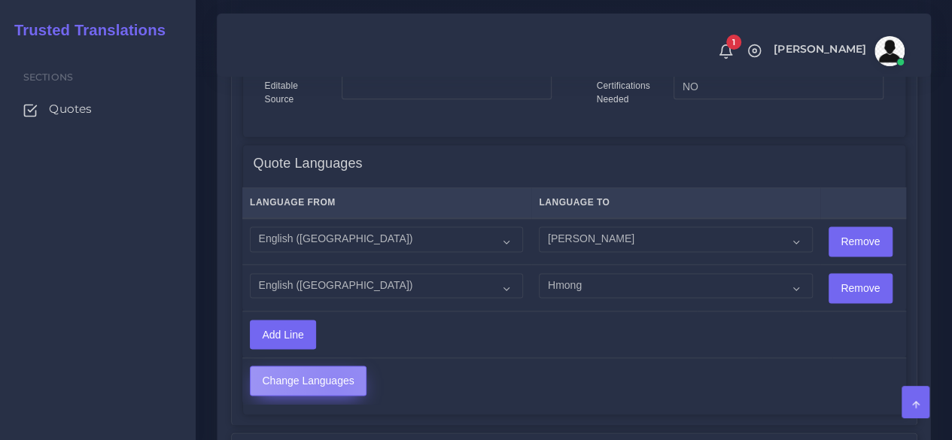
click at [334, 384] on input "Change Languages" at bounding box center [308, 380] width 115 height 29
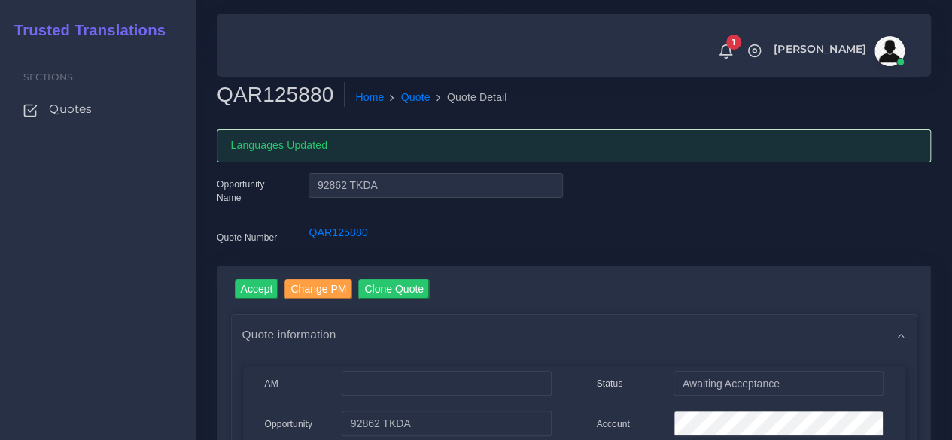
click at [256, 96] on h2 "QAR125880" at bounding box center [281, 95] width 128 height 26
copy h2 "QAR125880"
click at [251, 284] on input "Accept" at bounding box center [257, 289] width 44 height 20
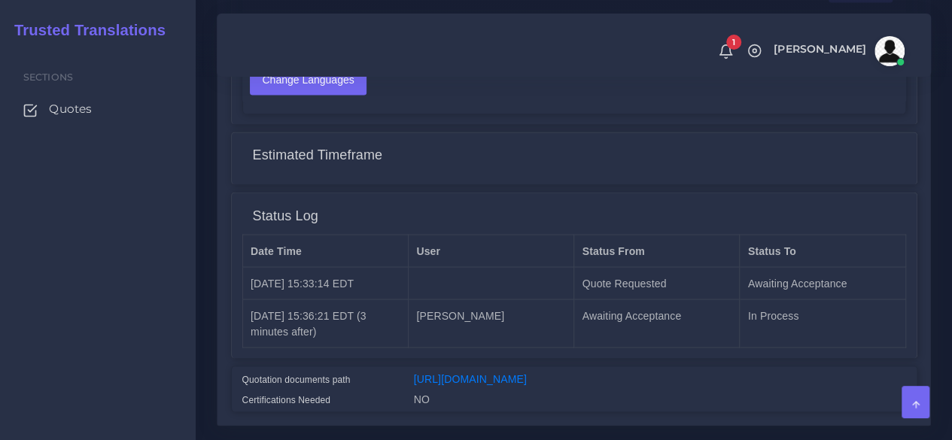
scroll to position [1311, 0]
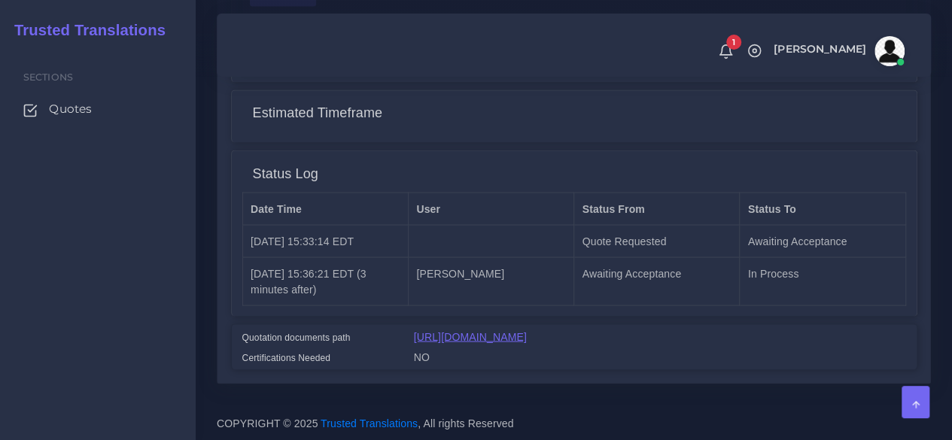
click at [460, 330] on link "[URL][DOMAIN_NAME]" at bounding box center [470, 336] width 113 height 12
click at [524, 330] on link "[URL][DOMAIN_NAME]" at bounding box center [470, 336] width 113 height 12
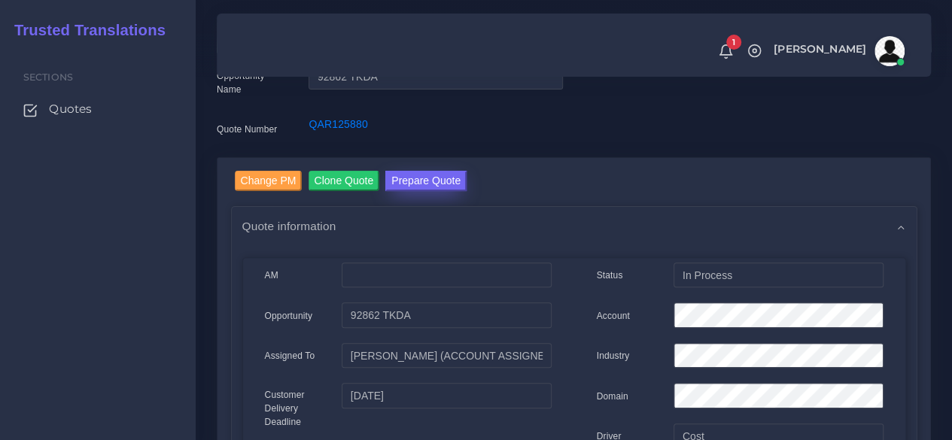
scroll to position [108, 0]
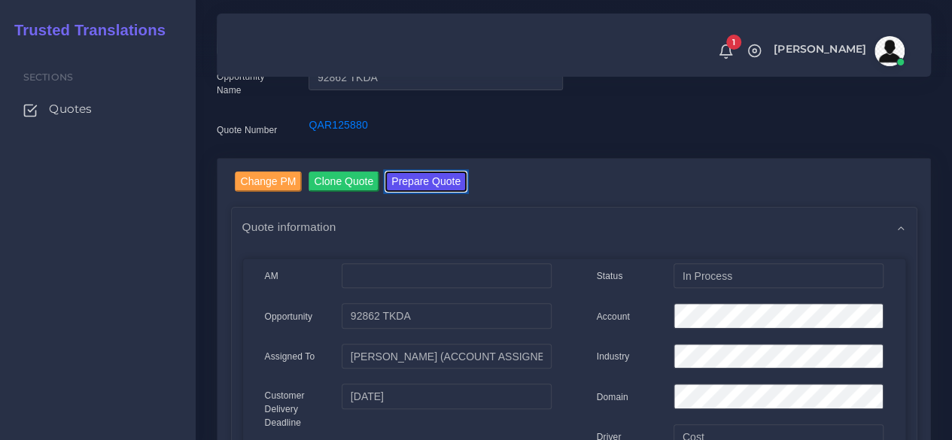
drag, startPoint x: 420, startPoint y: 186, endPoint x: 393, endPoint y: 138, distance: 54.9
click at [420, 186] on button "Prepare Quote" at bounding box center [425, 182] width 81 height 20
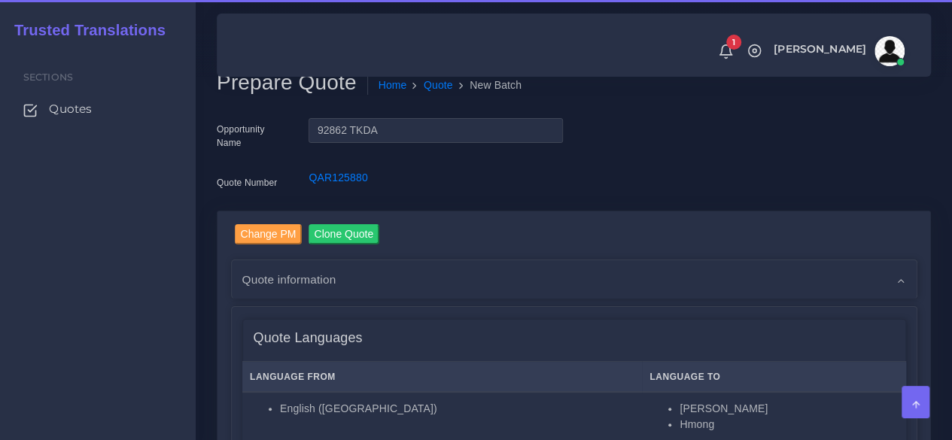
scroll to position [376, 0]
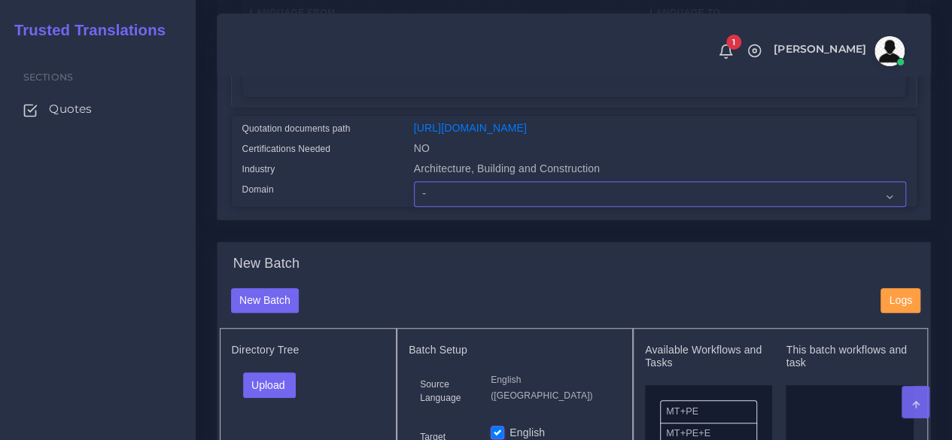
click at [426, 207] on select "- Advertising and Media Agriculture, Forestry and Fishing Architecture, Buildin…" at bounding box center [660, 194] width 492 height 26
select select "Architecture, Building and Construction"
click at [414, 207] on select "- Advertising and Media Agriculture, Forestry and Fishing Architecture, Buildin…" at bounding box center [660, 194] width 492 height 26
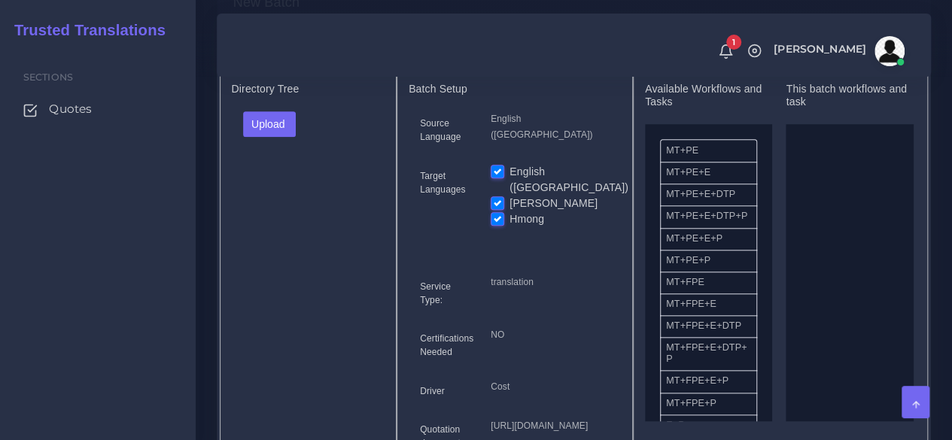
scroll to position [677, 0]
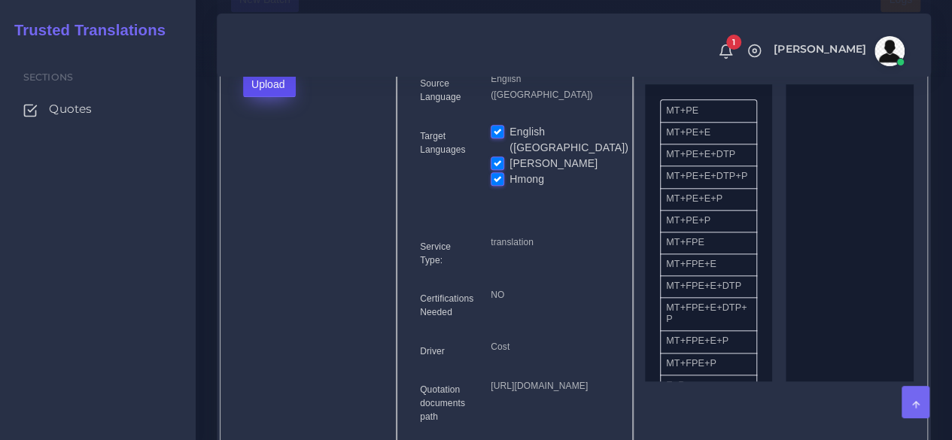
click at [287, 97] on button "Upload" at bounding box center [269, 84] width 53 height 26
click at [280, 150] on label "Files" at bounding box center [296, 141] width 104 height 19
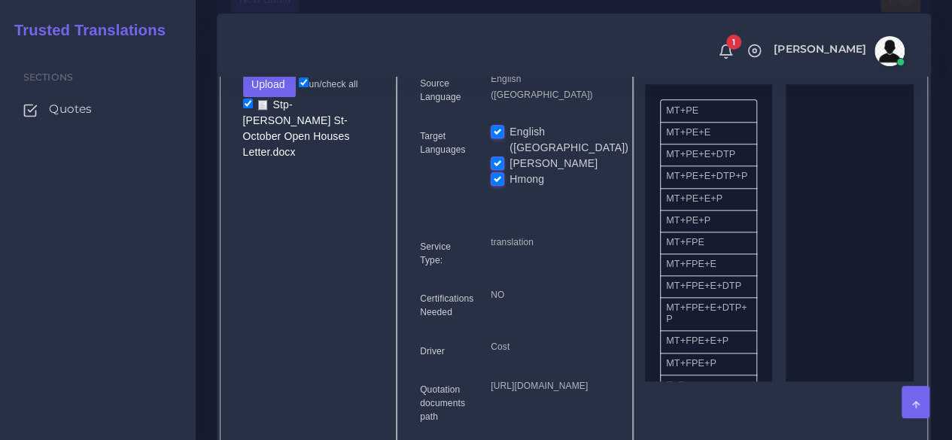
click at [509, 150] on label "English ([GEOGRAPHIC_DATA])" at bounding box center [568, 140] width 119 height 32
click at [492, 138] on input "English ([GEOGRAPHIC_DATA])" at bounding box center [498, 131] width 14 height 14
checkbox input "false"
click at [509, 187] on label "Hmong" at bounding box center [526, 180] width 35 height 16
click at [494, 185] on input "Hmong" at bounding box center [498, 179] width 14 height 14
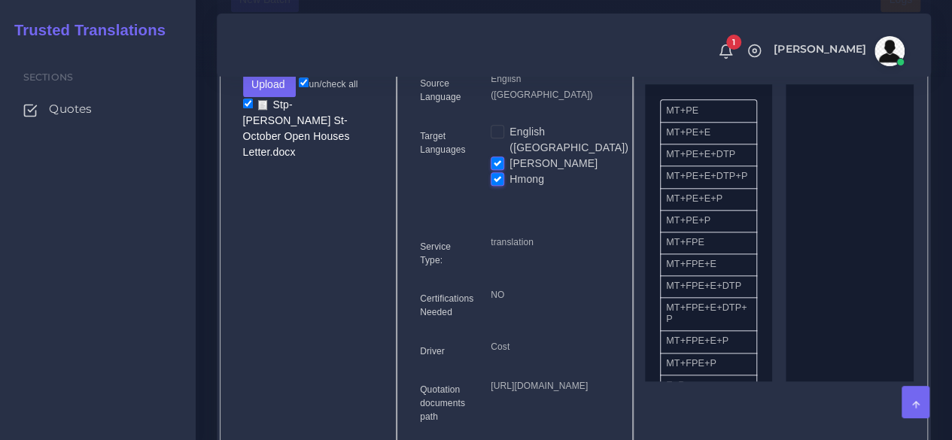
checkbox input "false"
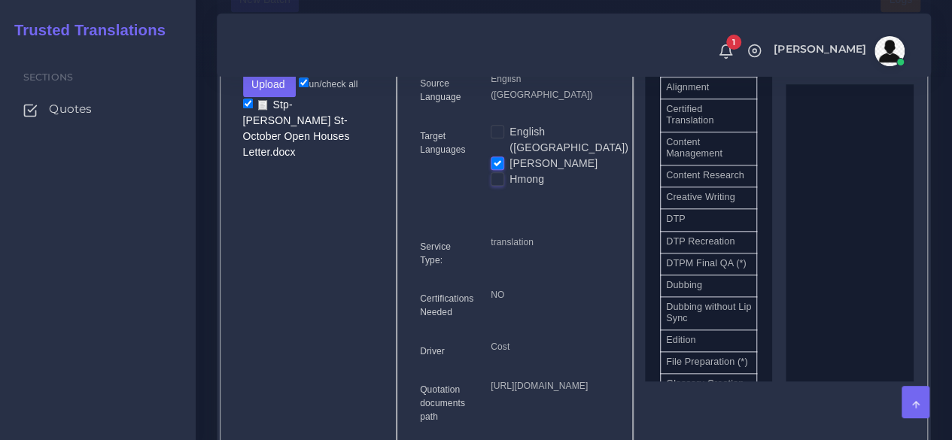
scroll to position [527, 0]
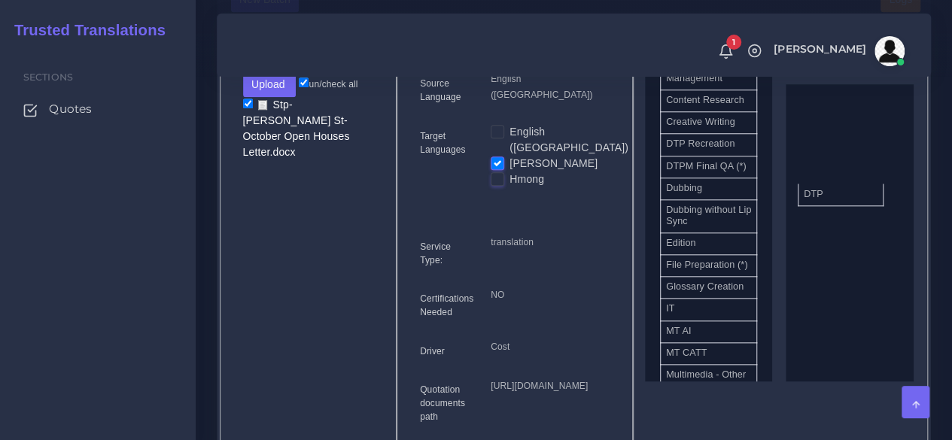
drag, startPoint x: 721, startPoint y: 198, endPoint x: 778, endPoint y: 244, distance: 73.3
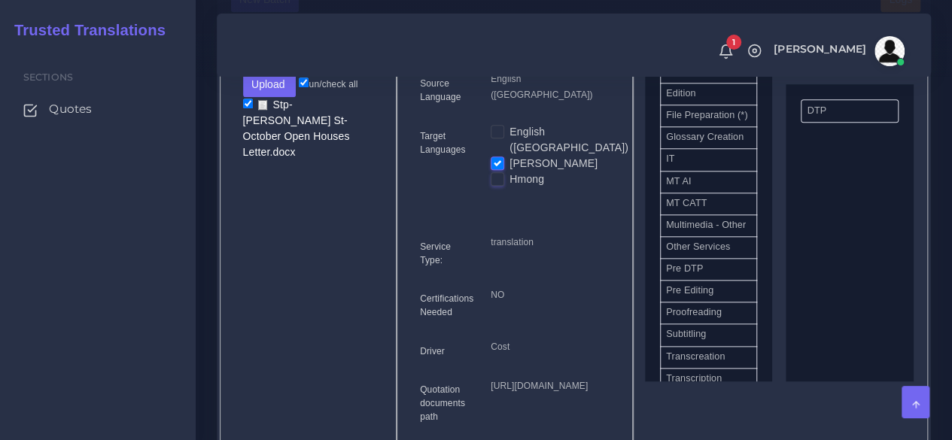
scroll to position [828, 0]
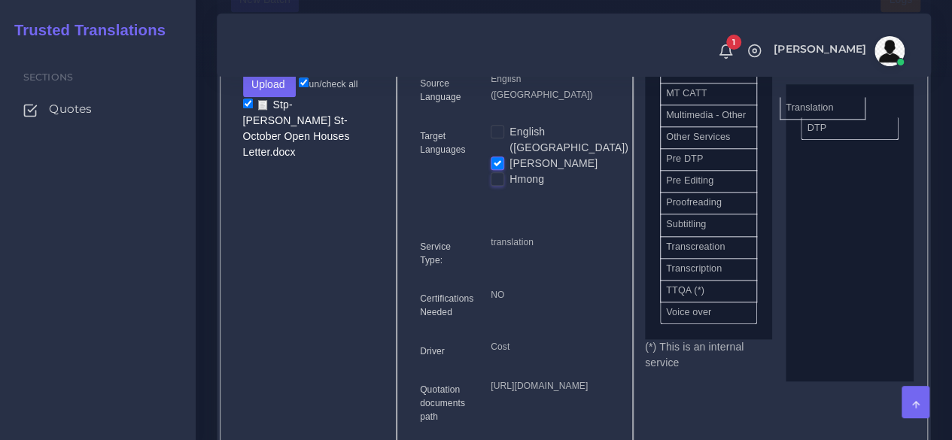
drag, startPoint x: 717, startPoint y: 332, endPoint x: 840, endPoint y: 129, distance: 237.3
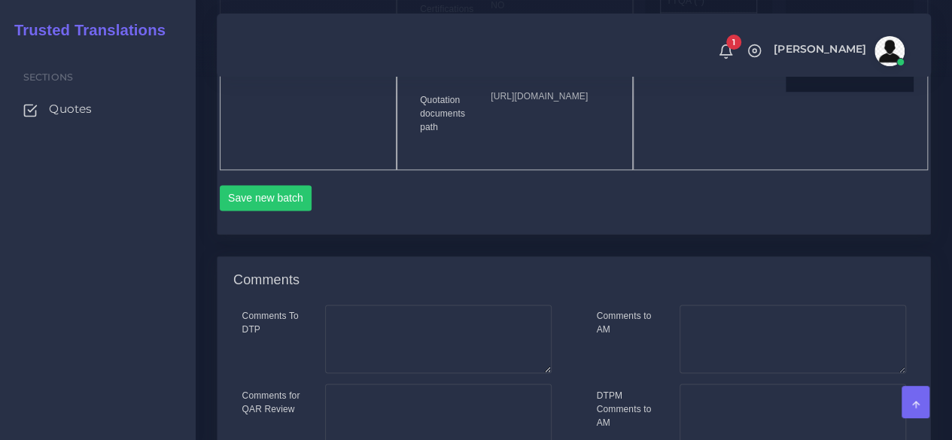
scroll to position [978, 0]
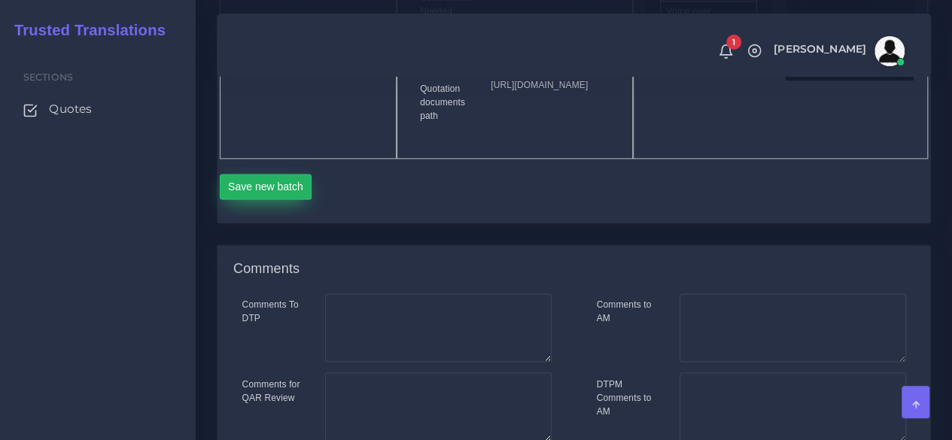
click at [285, 199] on button "Save new batch" at bounding box center [266, 187] width 93 height 26
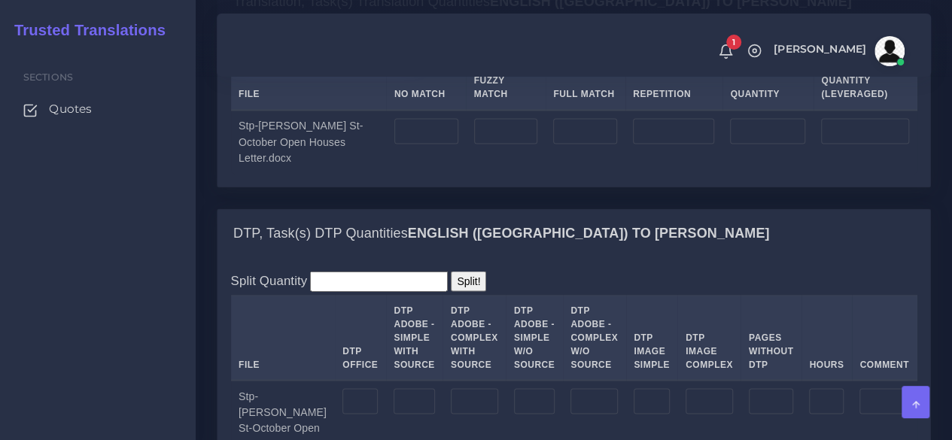
scroll to position [1279, 0]
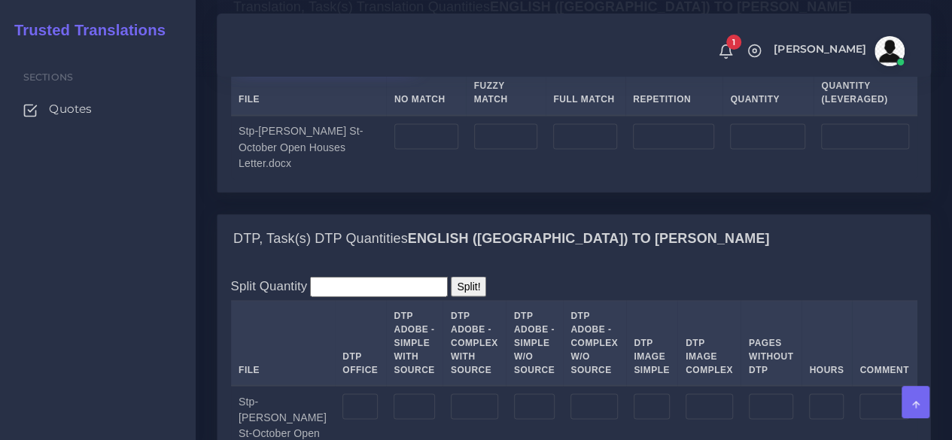
click at [319, 65] on label "Upload WC from MemSource/Trados CSV" at bounding box center [325, 54] width 189 height 20
click at [0, 0] on input "Upload WC from MemSource/Trados CSV" at bounding box center [0, 0] width 0 height 0
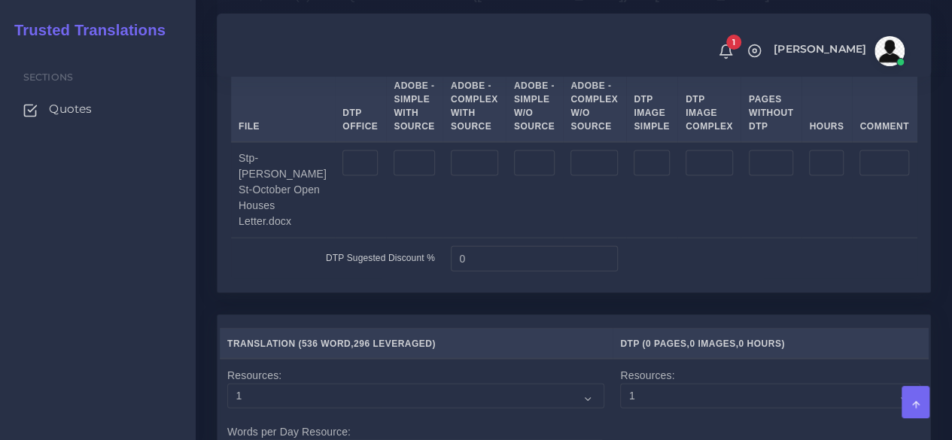
scroll to position [1580, 0]
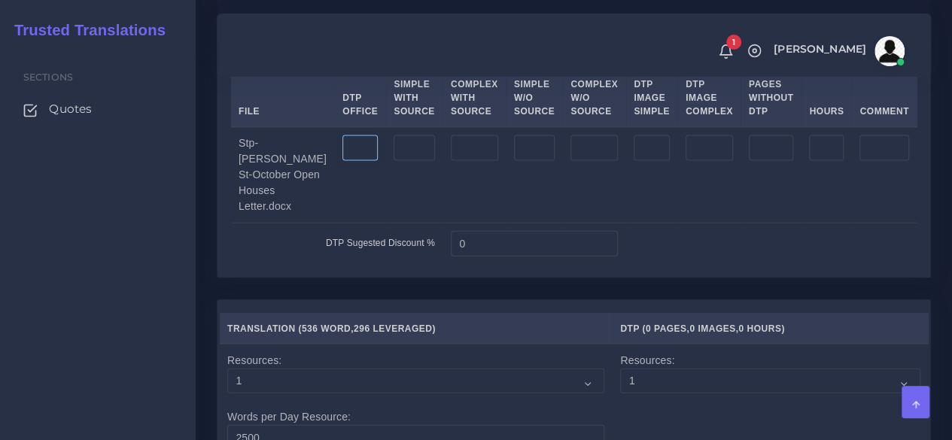
click at [342, 161] on input "number" at bounding box center [359, 148] width 35 height 26
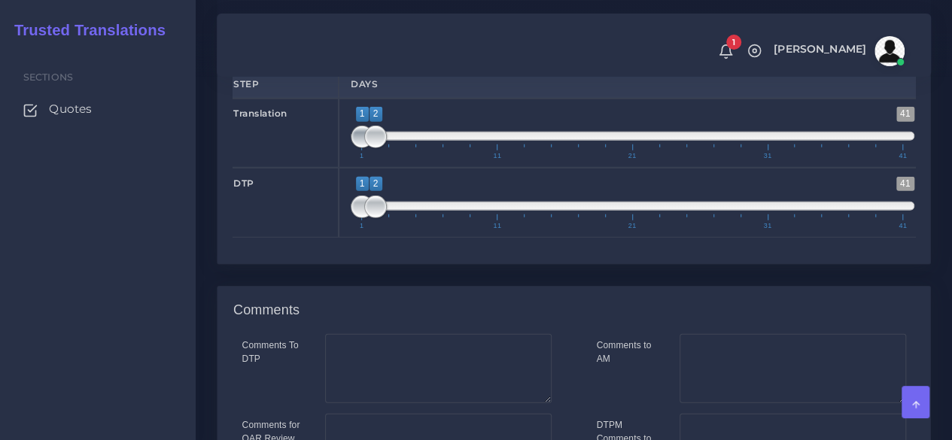
scroll to position [2031, 0]
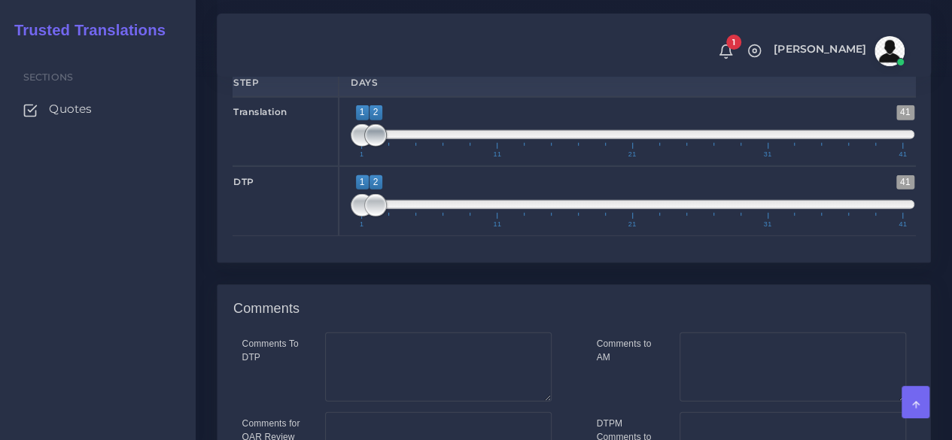
type input "2"
type input "1;1"
drag, startPoint x: 376, startPoint y: 223, endPoint x: 333, endPoint y: 226, distance: 43.7
click at [333, 166] on div "Translation 1 41 1 1 1 — 1 1 11 21 31 41 1;1" at bounding box center [573, 131] width 705 height 69
type input "1;1"
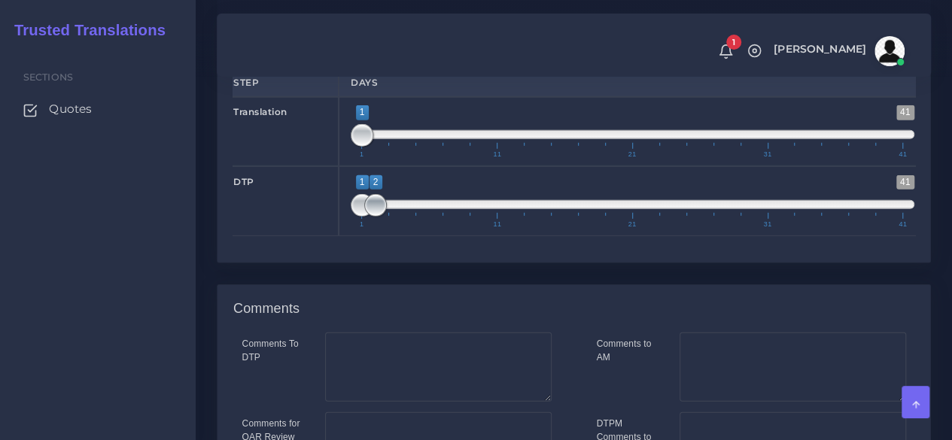
drag, startPoint x: 379, startPoint y: 298, endPoint x: 333, endPoint y: 299, distance: 46.7
click at [336, 235] on div "DTP 1 41 1 2 1 — 2 1 11 21 31 41 1;1" at bounding box center [573, 200] width 705 height 69
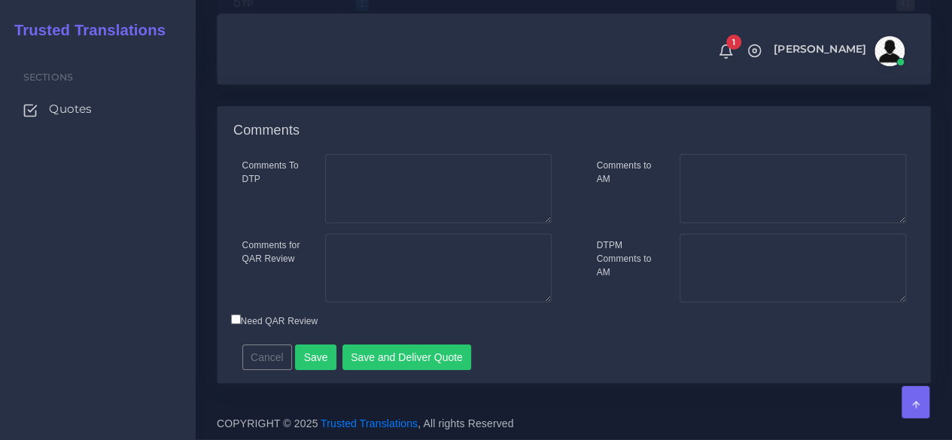
scroll to position [2292, 0]
click at [321, 349] on button "Save" at bounding box center [315, 358] width 41 height 26
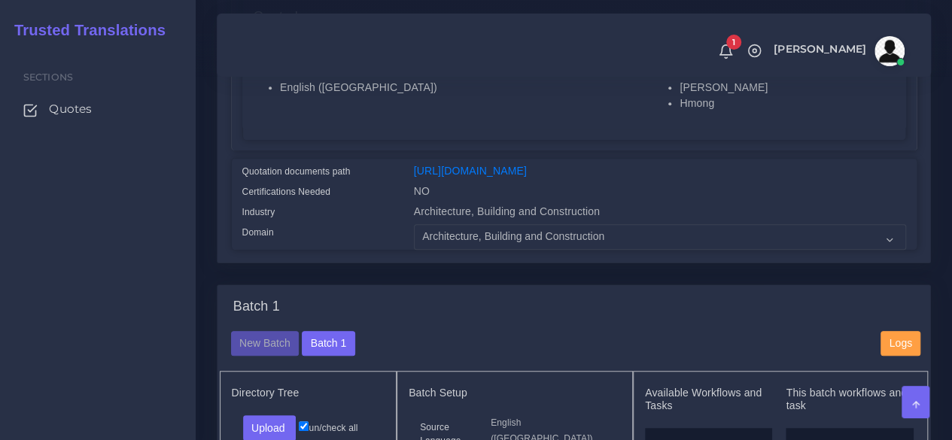
scroll to position [602, 0]
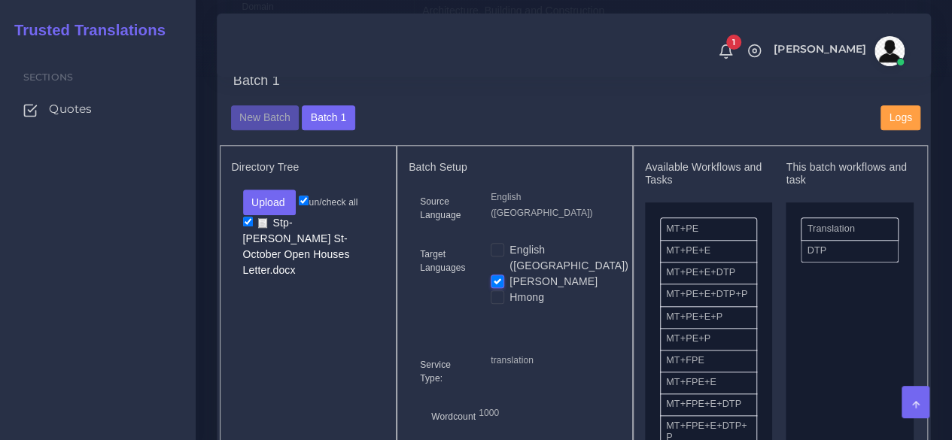
click at [509, 305] on label "Hmong" at bounding box center [526, 298] width 35 height 16
click at [500, 303] on input "Hmong" at bounding box center [498, 297] width 14 height 14
checkbox input "true"
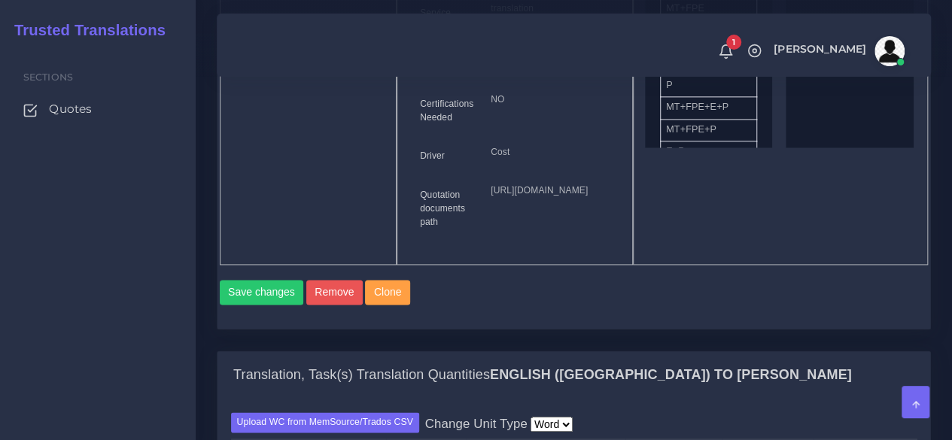
scroll to position [978, 0]
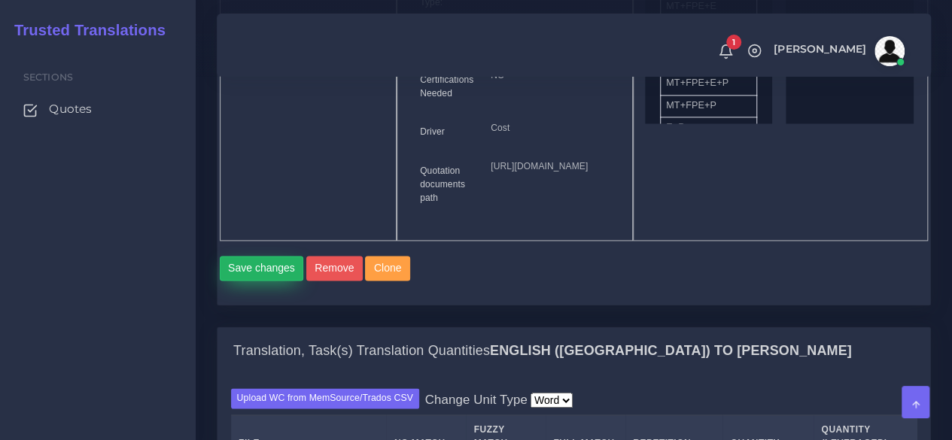
click at [281, 281] on button "Save changes" at bounding box center [262, 269] width 84 height 26
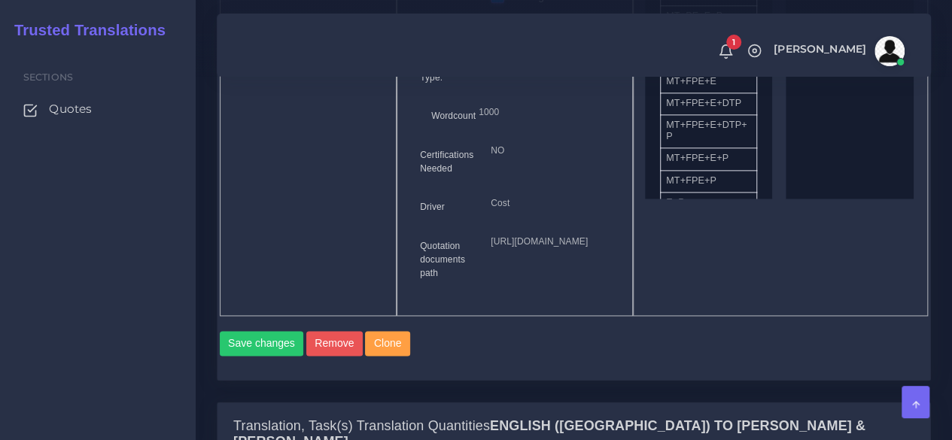
scroll to position [1053, 0]
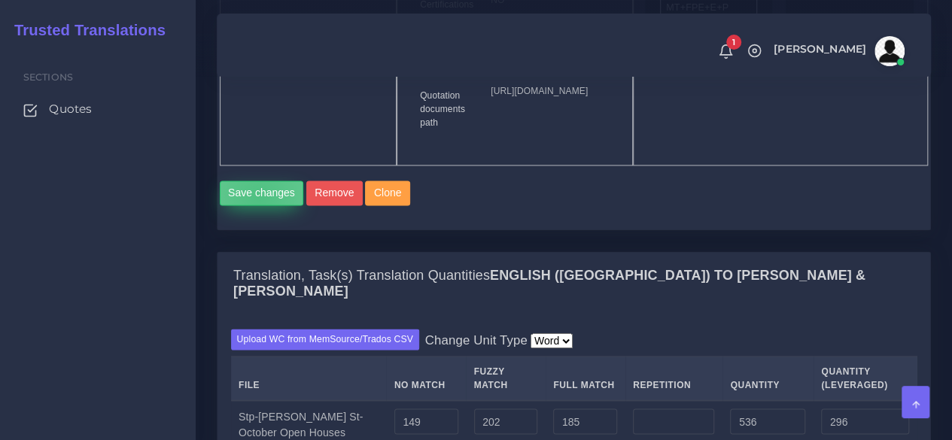
click at [259, 206] on button "Save changes" at bounding box center [262, 194] width 84 height 26
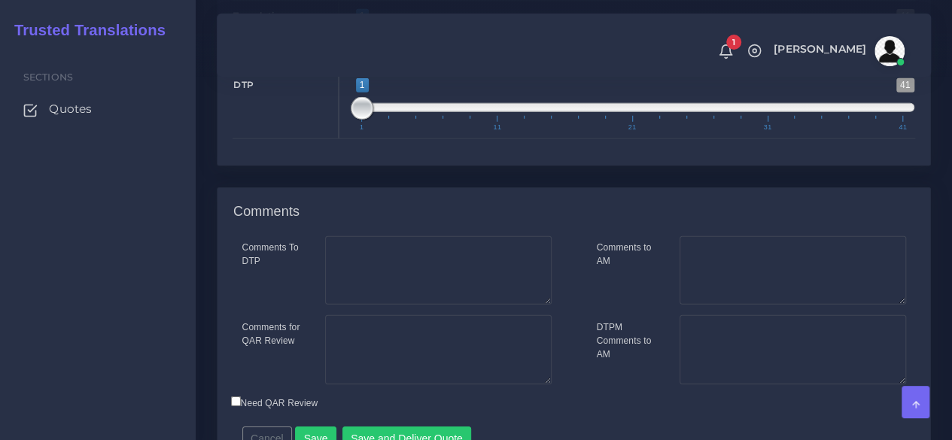
scroll to position [2292, 0]
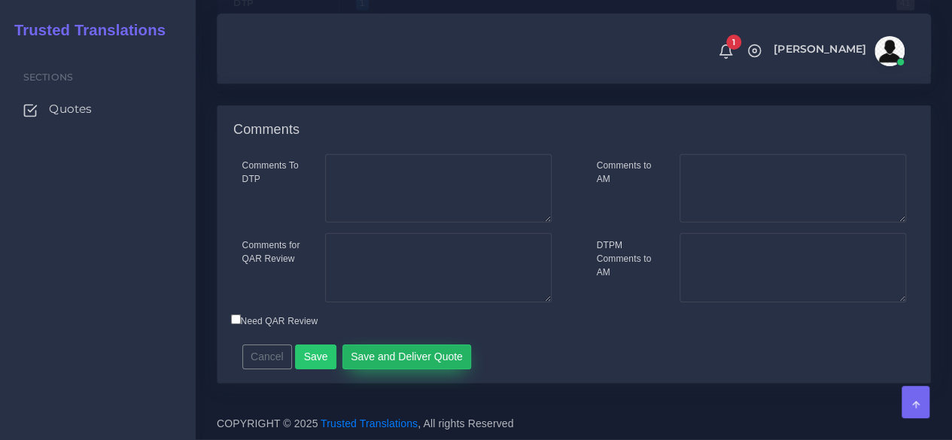
click at [376, 357] on button "Save and Deliver Quote" at bounding box center [406, 358] width 129 height 26
